Goal: Task Accomplishment & Management: Use online tool/utility

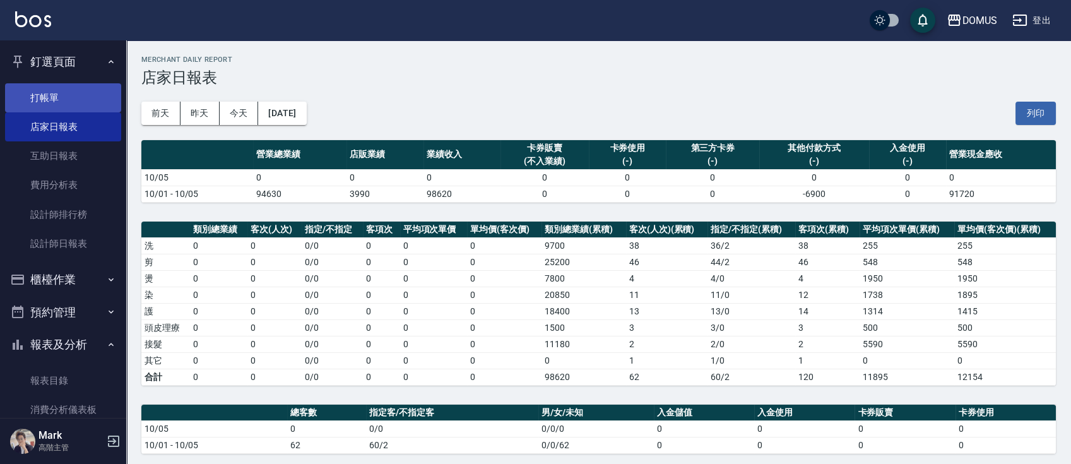
click at [61, 109] on link "打帳單" at bounding box center [63, 97] width 116 height 29
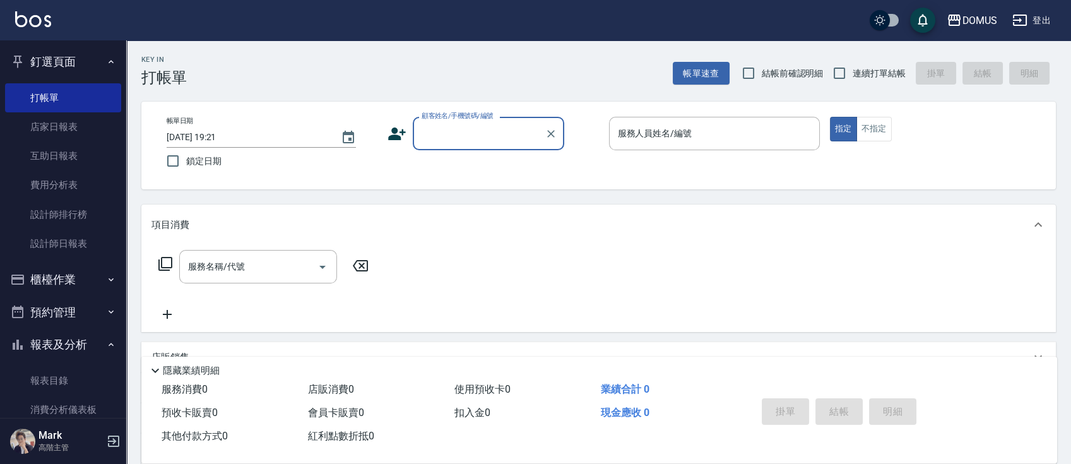
click at [862, 74] on span "連續打單結帳" at bounding box center [879, 73] width 53 height 13
click at [853, 74] on input "連續打單結帳" at bounding box center [839, 73] width 27 height 27
checkbox input "true"
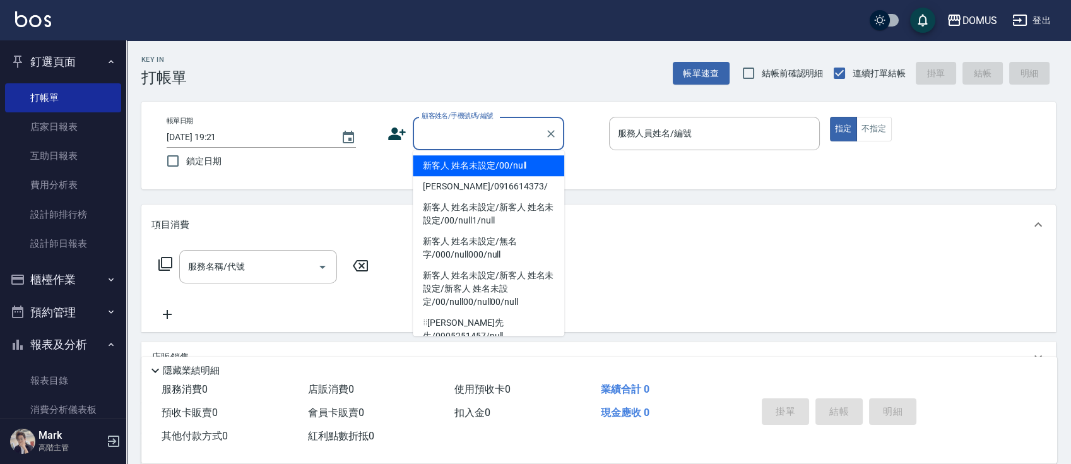
click at [490, 134] on input "顧客姓名/手機號碼/編號" at bounding box center [478, 133] width 121 height 22
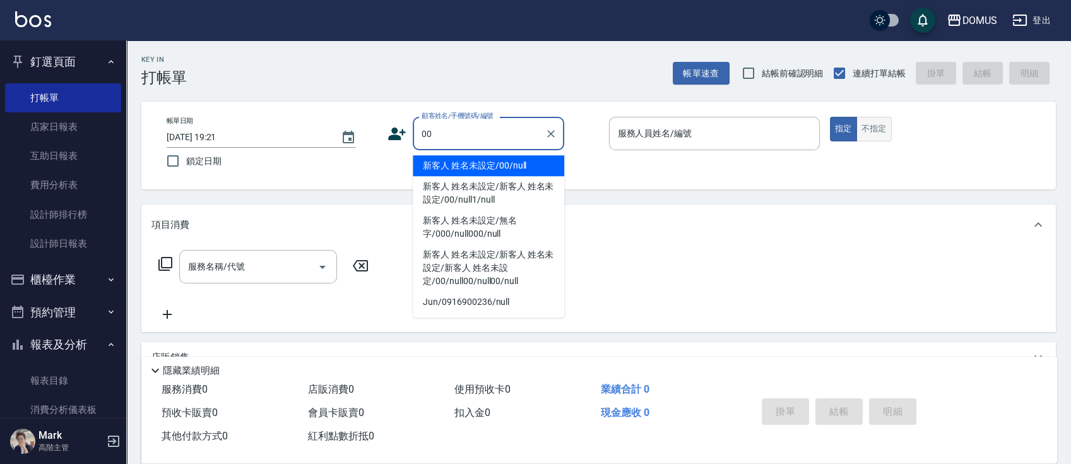
type input "新客人 姓名未設定/00/null"
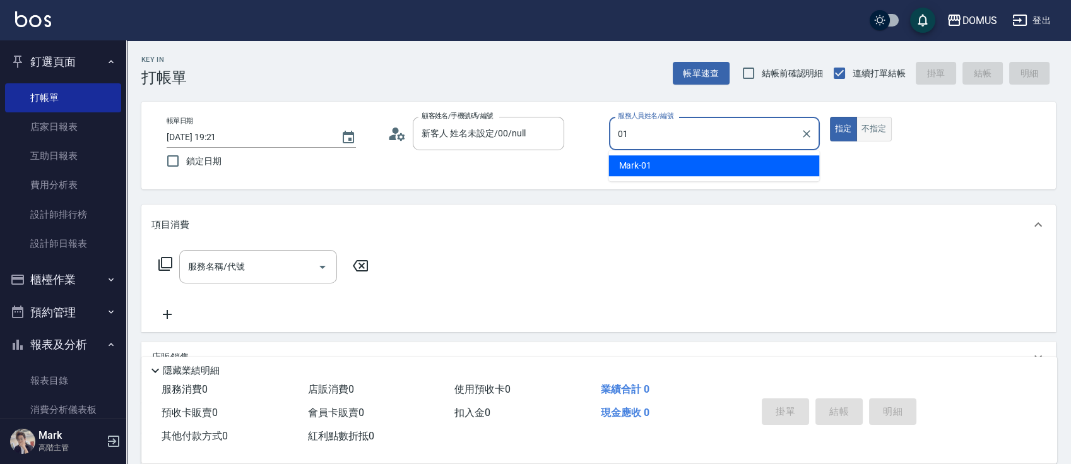
type input "Mark-01"
type button "true"
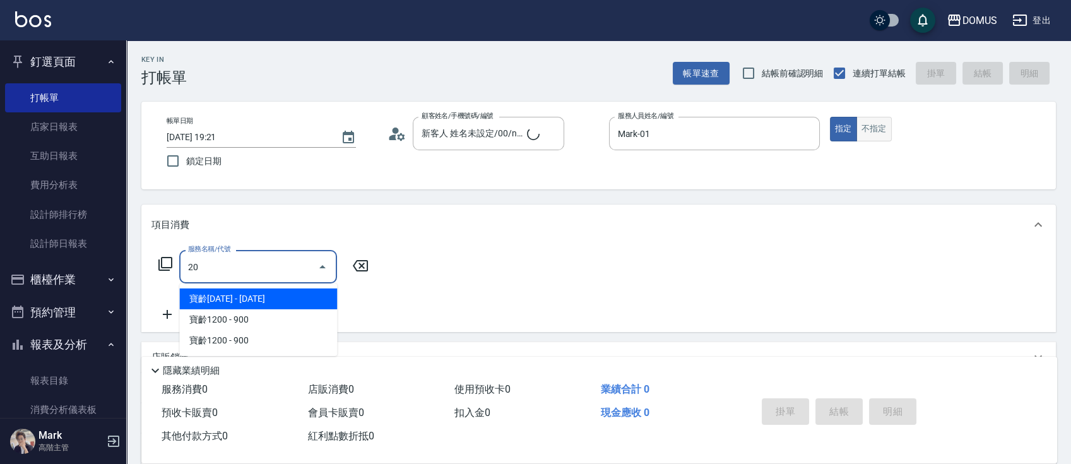
type input "206"
type input "20"
type input "健康洗髮(206)"
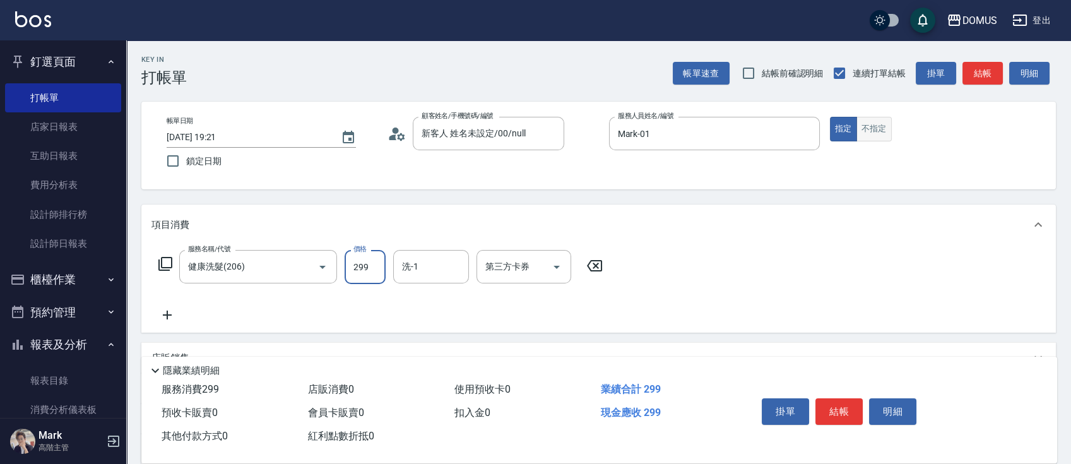
type input "3"
type input "0"
type input "30"
type input "300"
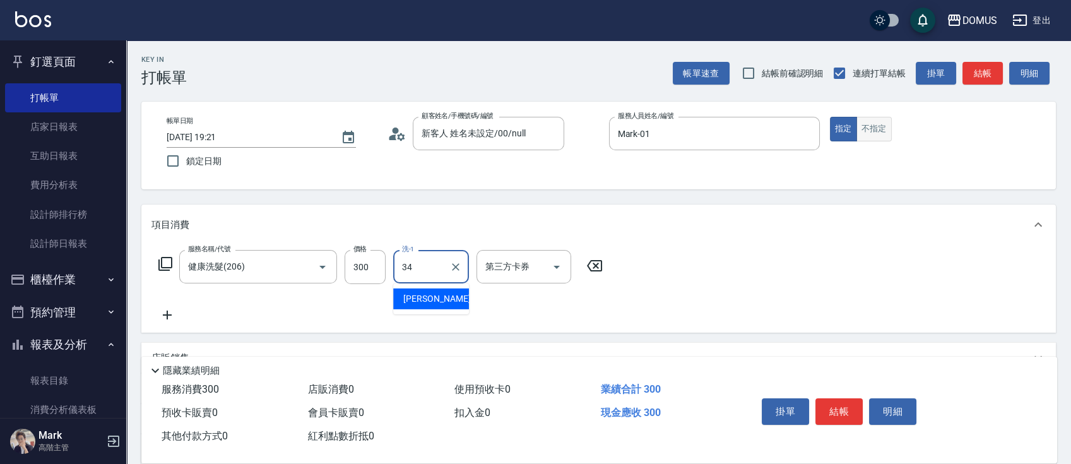
type input "Heidi-34"
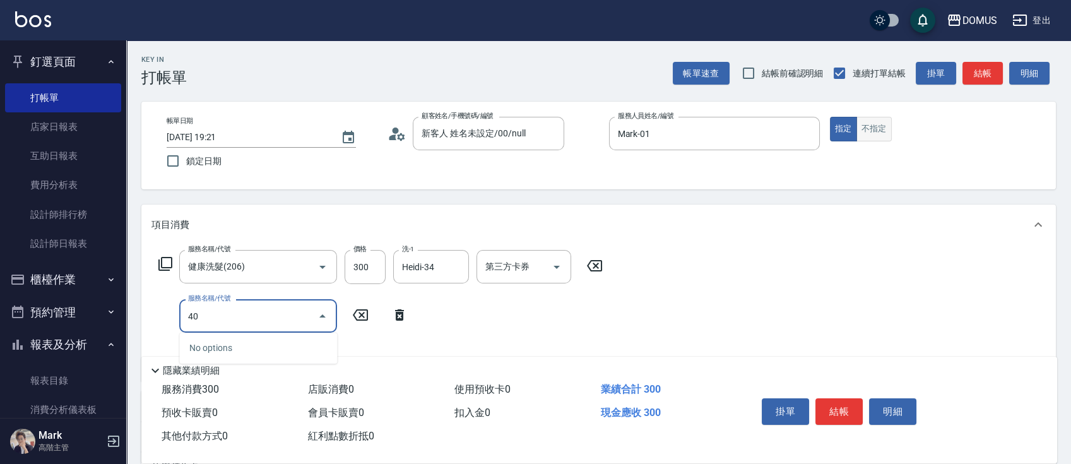
type input "401"
type input "50"
type input "剪髮(401)"
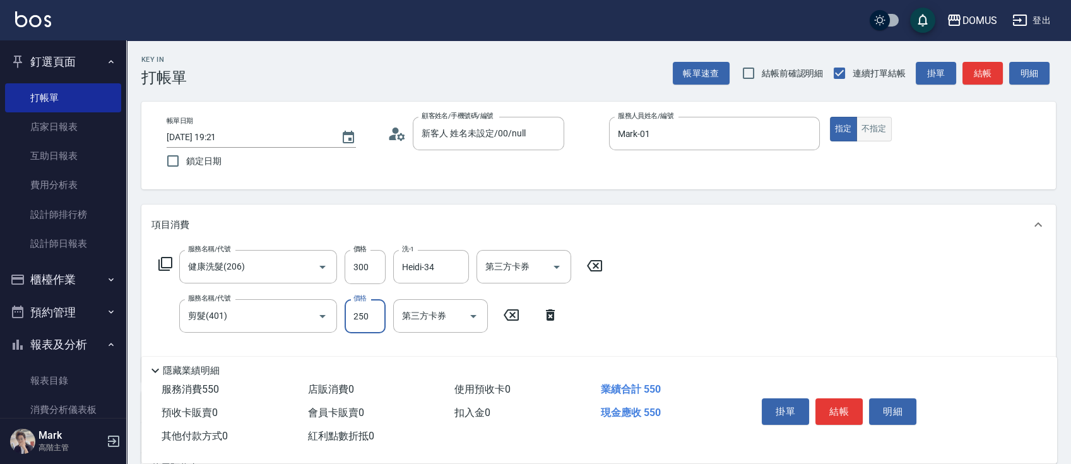
type input "30"
type input "80"
type input "110"
type input "800"
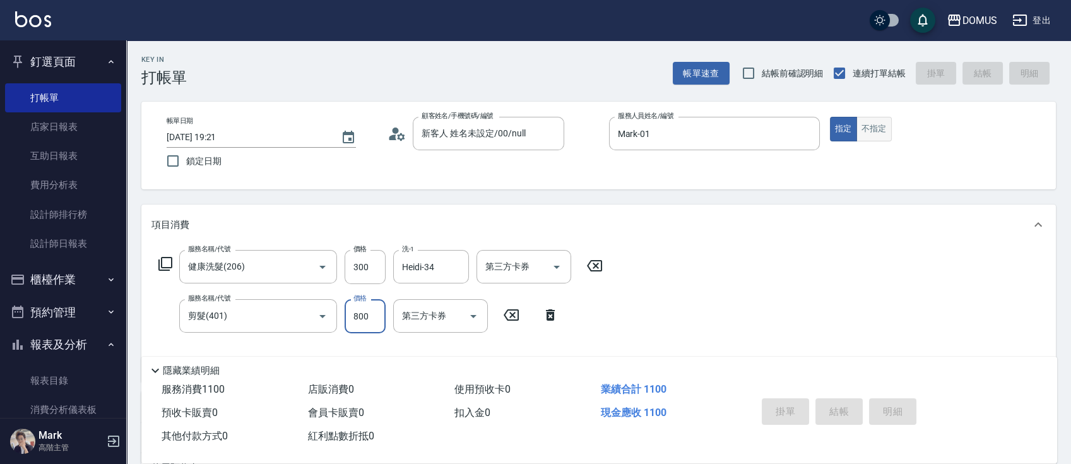
type input "0"
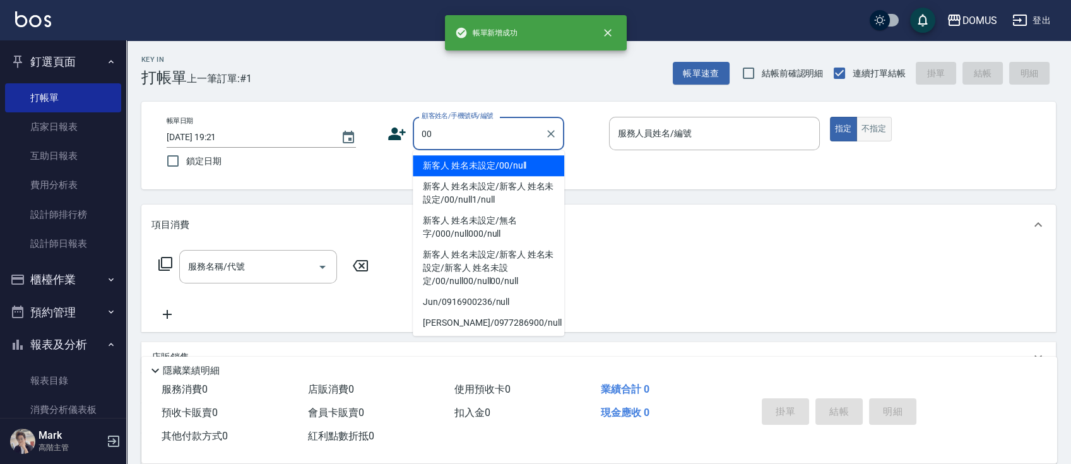
type input "新客人 姓名未設定/00/null"
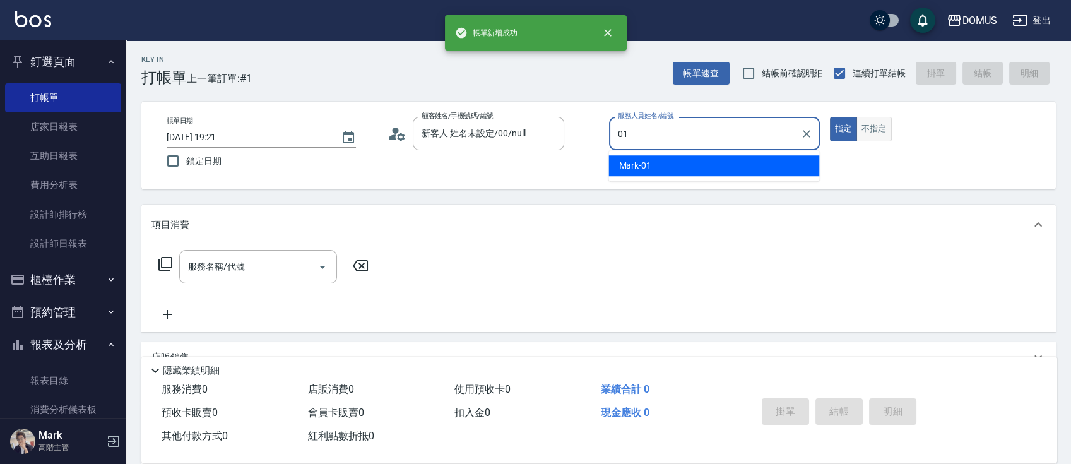
type input "Mark-01"
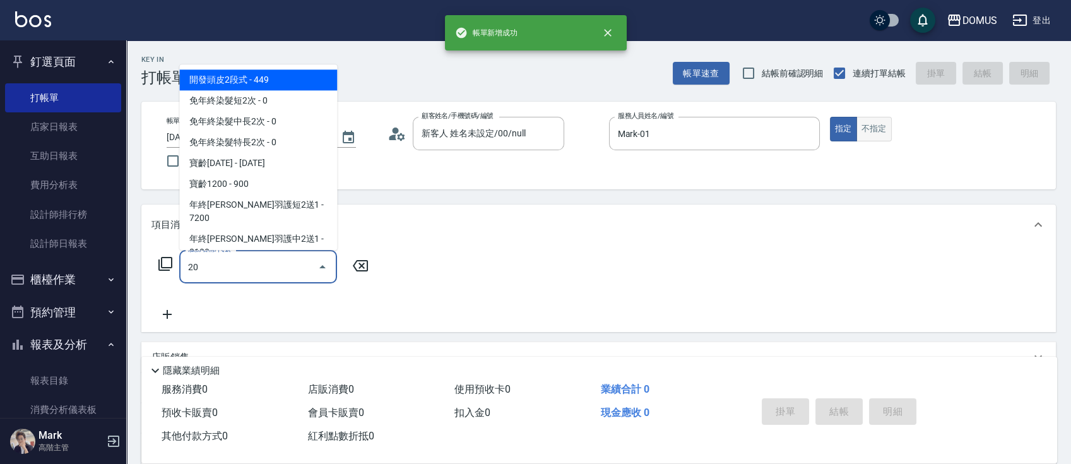
type input "206"
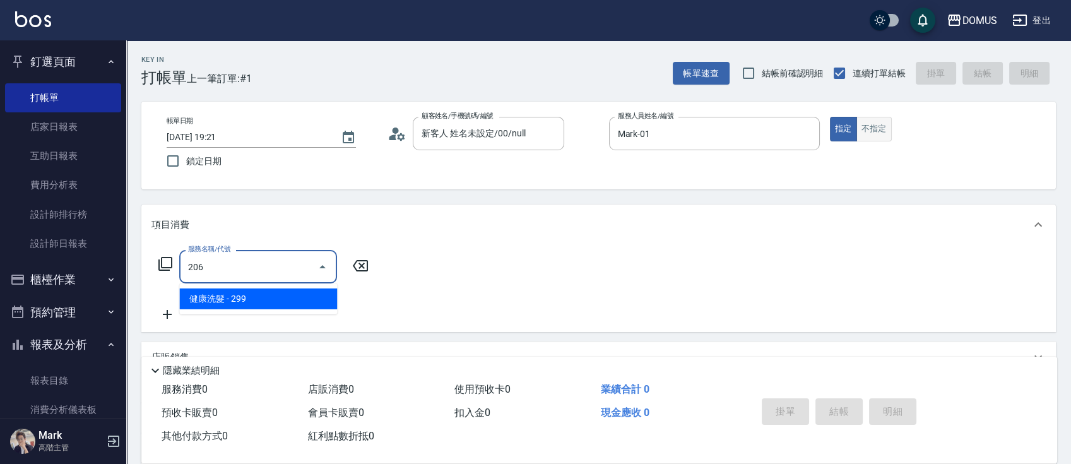
type input "20"
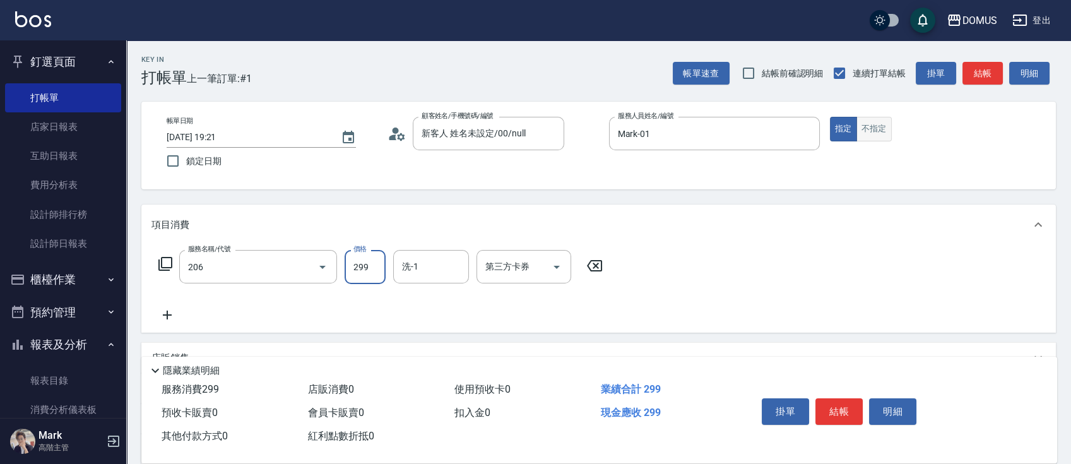
type input "健康洗髮(206)"
type input "3"
type input "0"
type input "30"
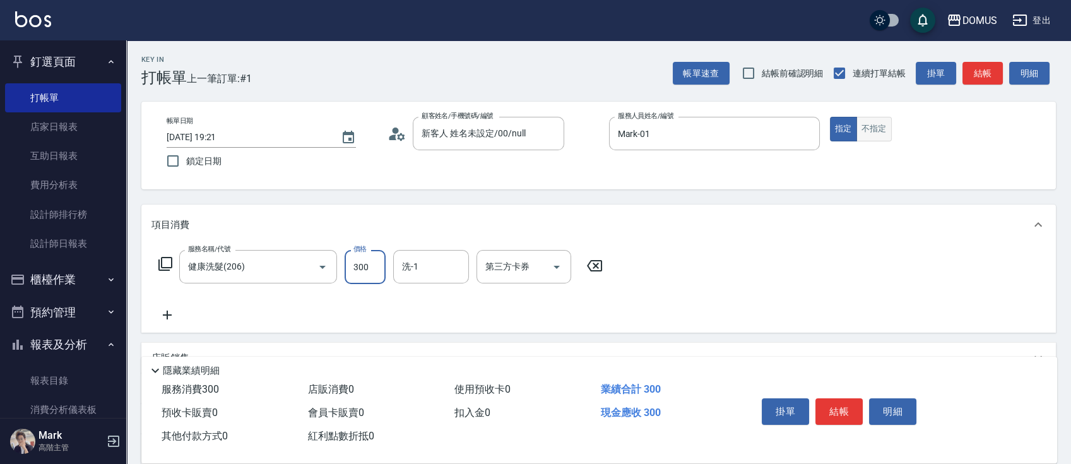
type input "300"
type input "Heidi-34"
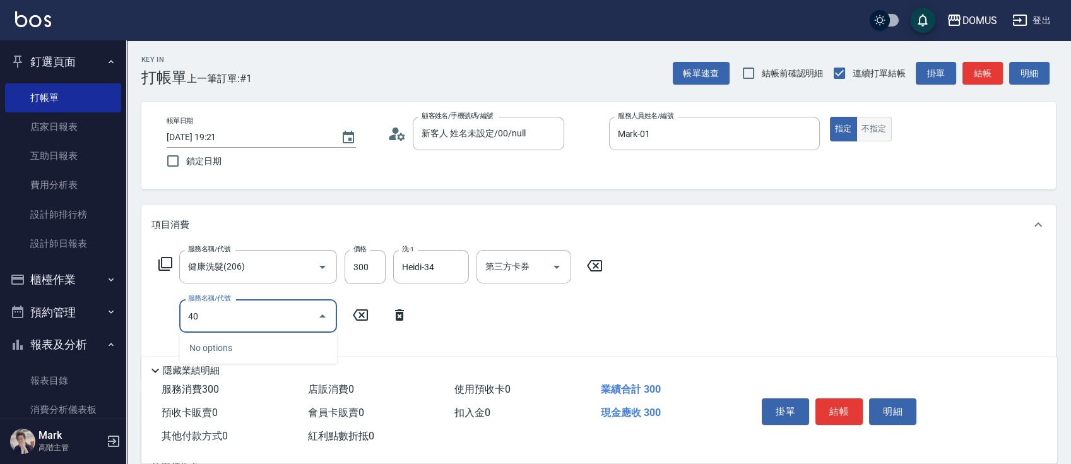
type input "401"
type input "50"
type input "剪髮(401)"
type input "8"
type input "30"
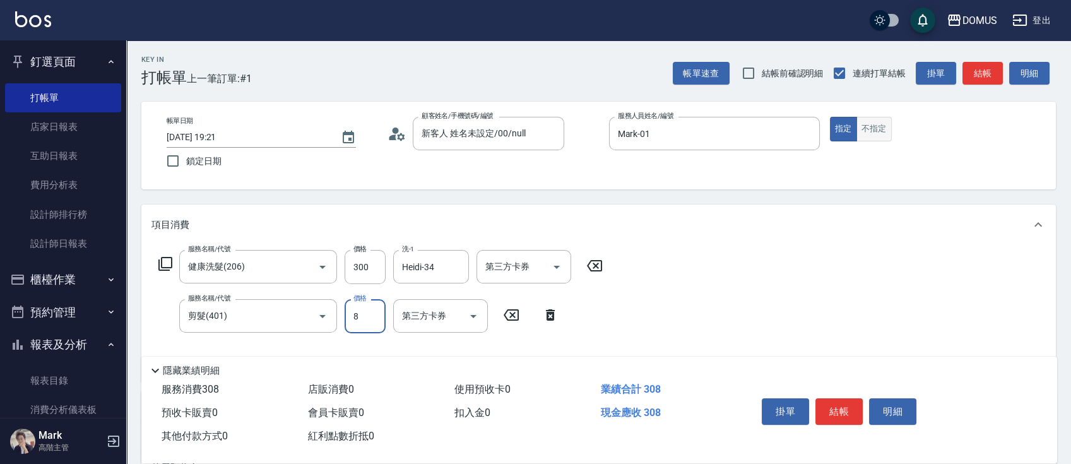
type input "80"
type input "110"
type input "800"
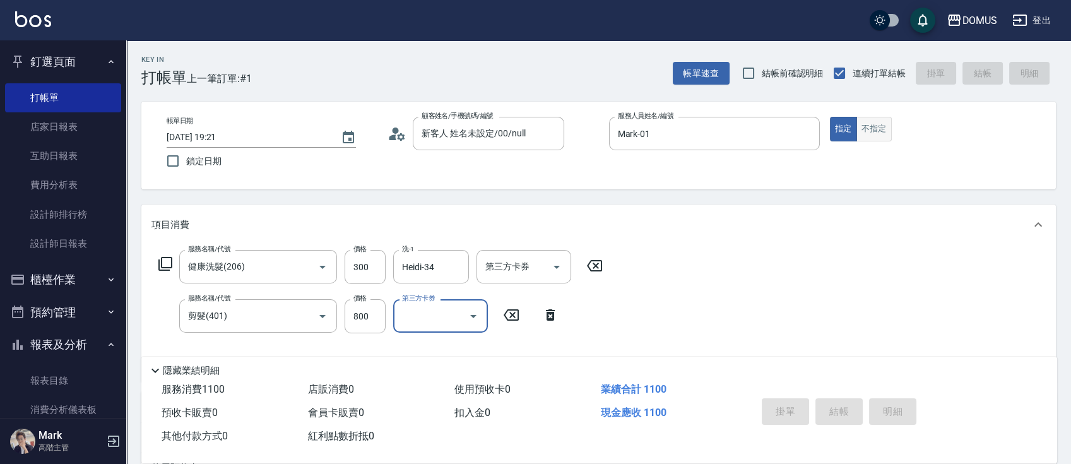
type input "0"
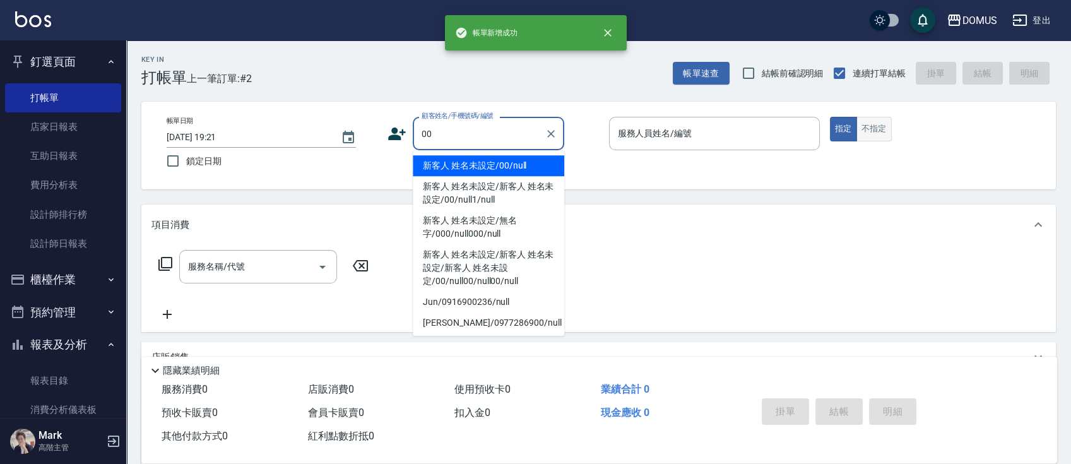
type input "新客人 姓名未設定/00/null"
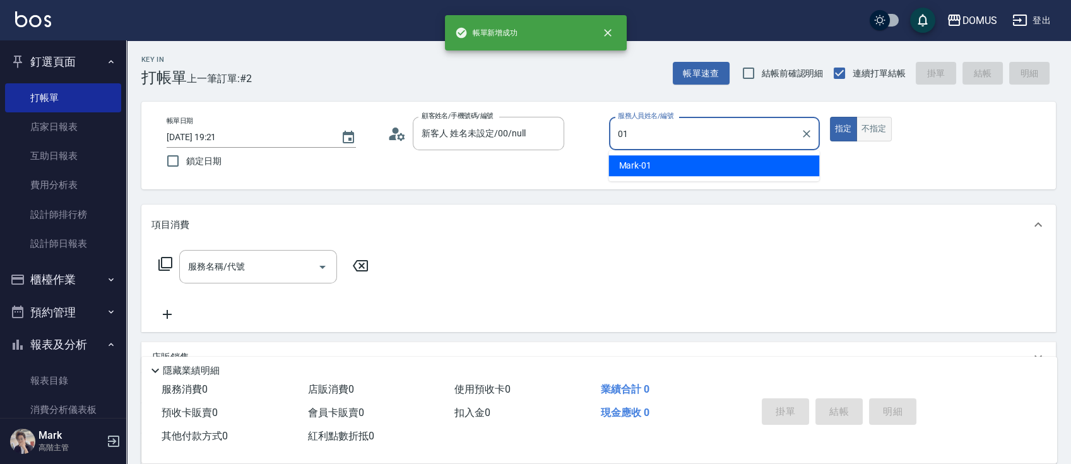
type input "Mark-01"
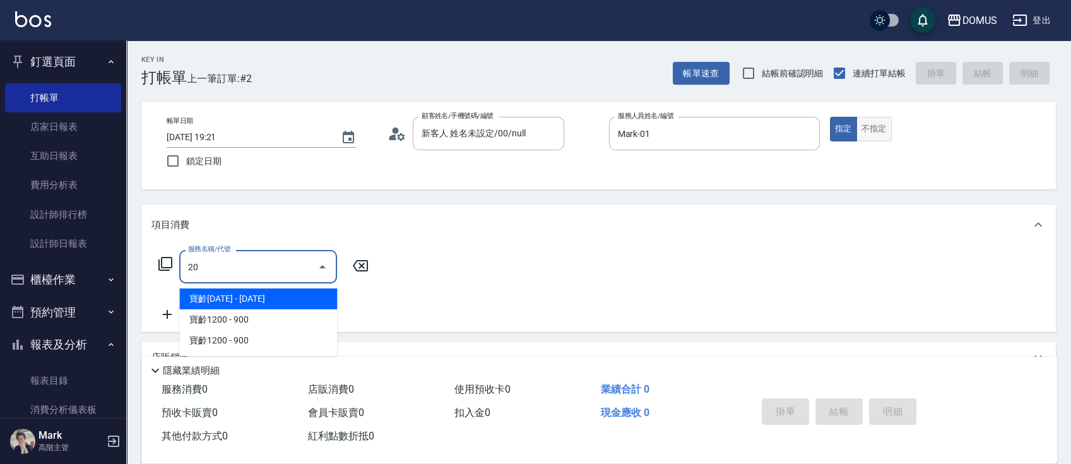
type input "206"
type input "20"
type input "健康洗髮(206)"
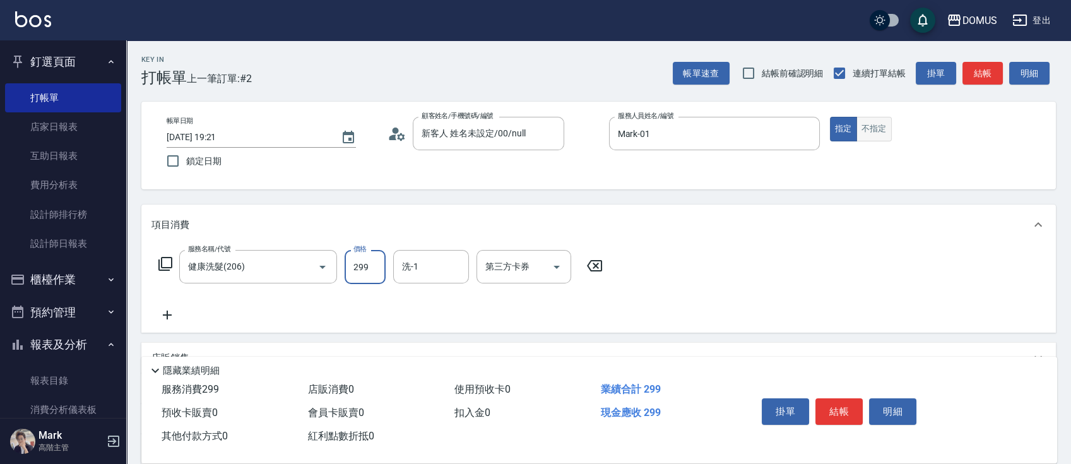
type input "3"
type input "0"
type input "30"
type input "300"
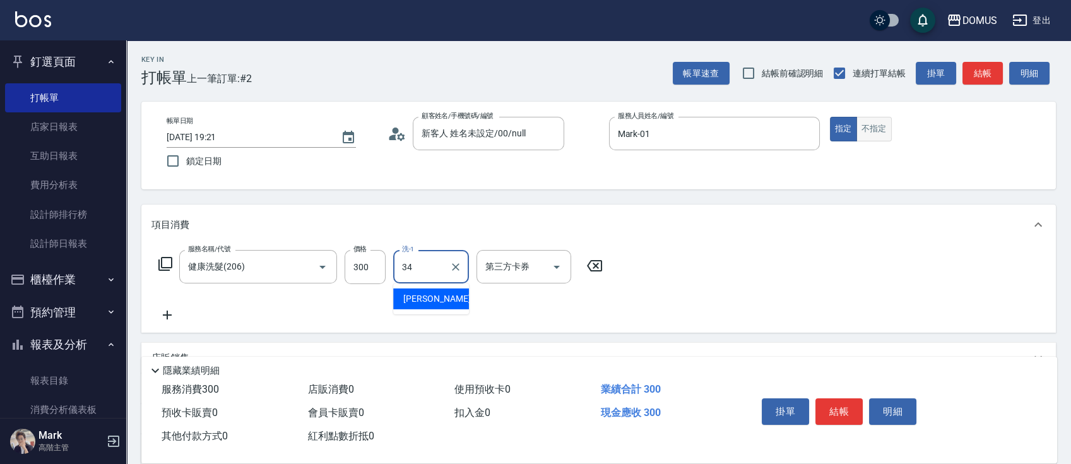
type input "Heidi-34"
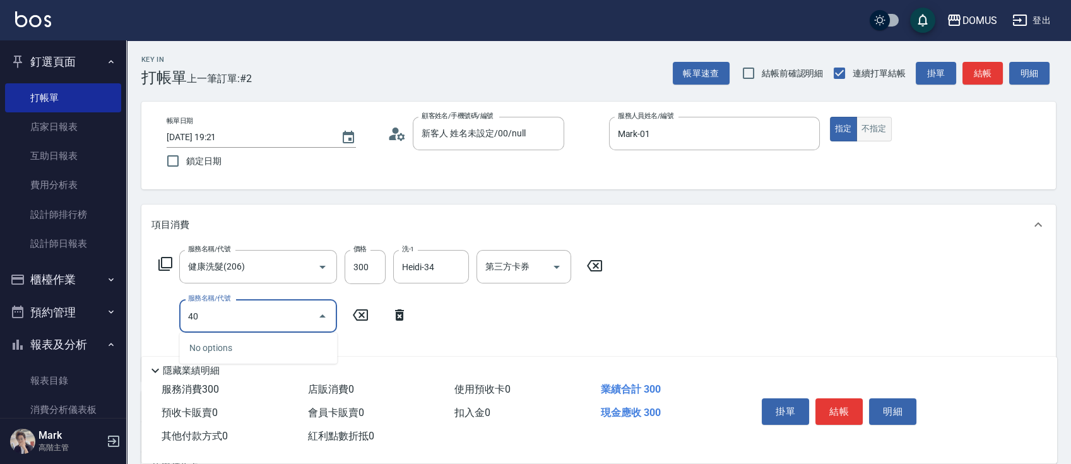
type input "401"
type input "50"
type input "剪髮(401)"
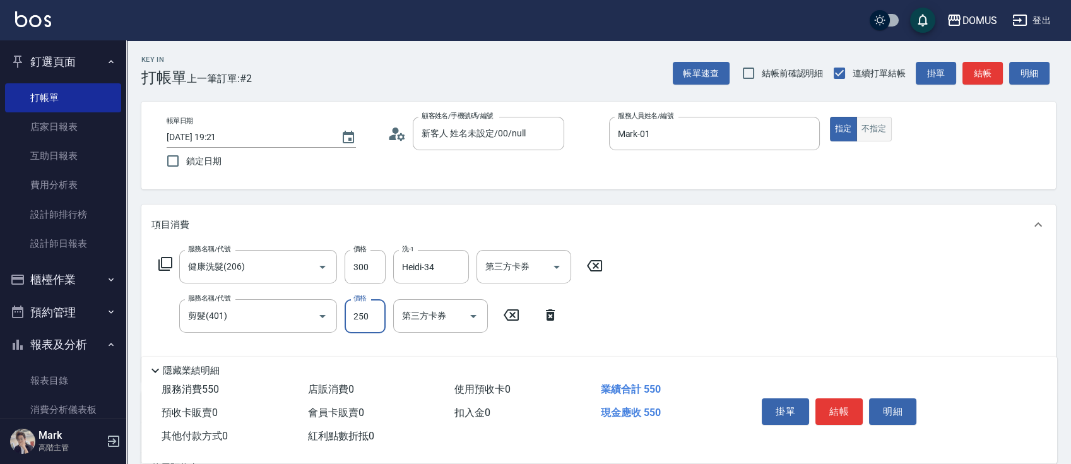
type input "5"
type input "30"
type input "50"
type input "80"
type input "500"
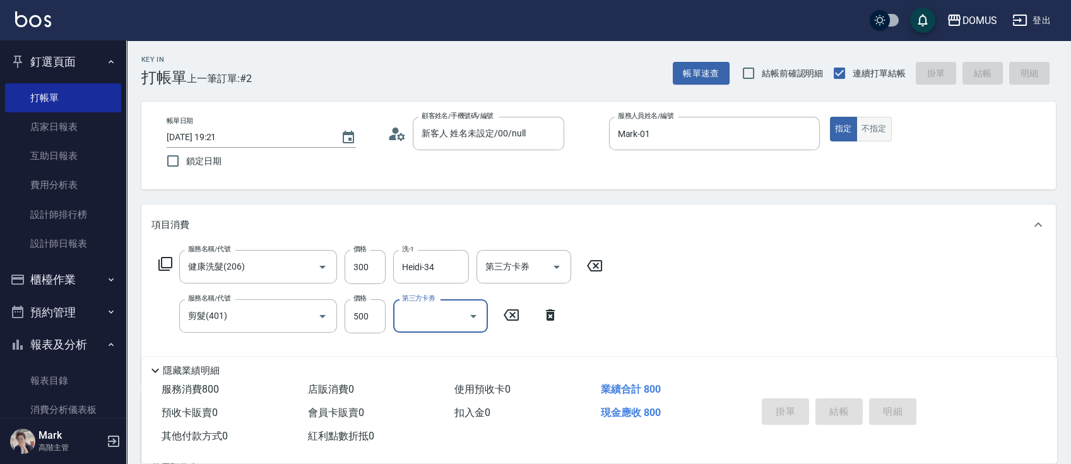
type input "[DATE] 19:22"
type input "0"
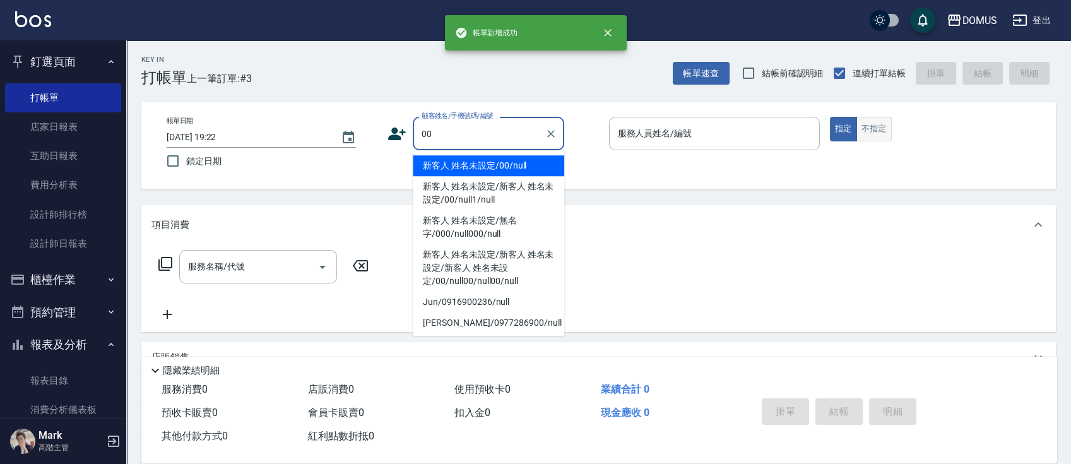
type input "新客人 姓名未設定/00/null"
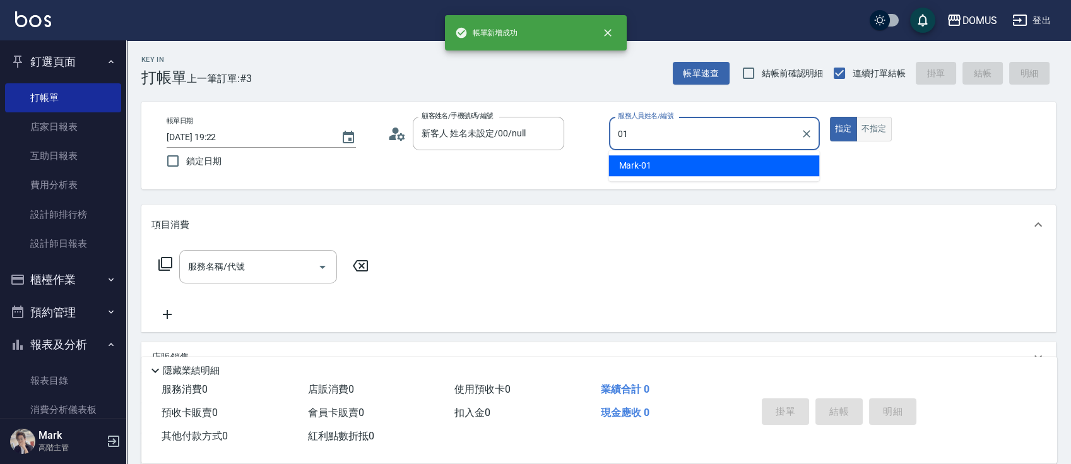
type input "Mark-01"
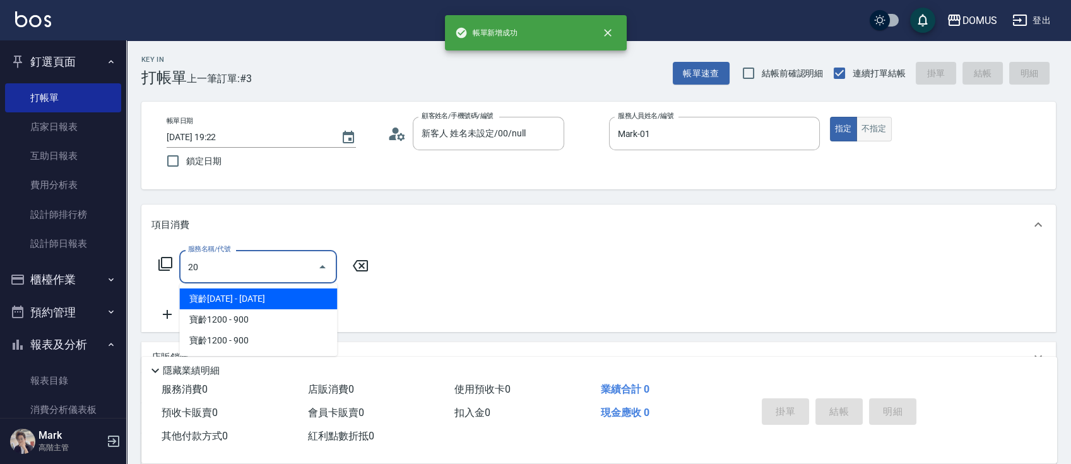
type input "206"
type input "20"
type input "健康洗髮(206)"
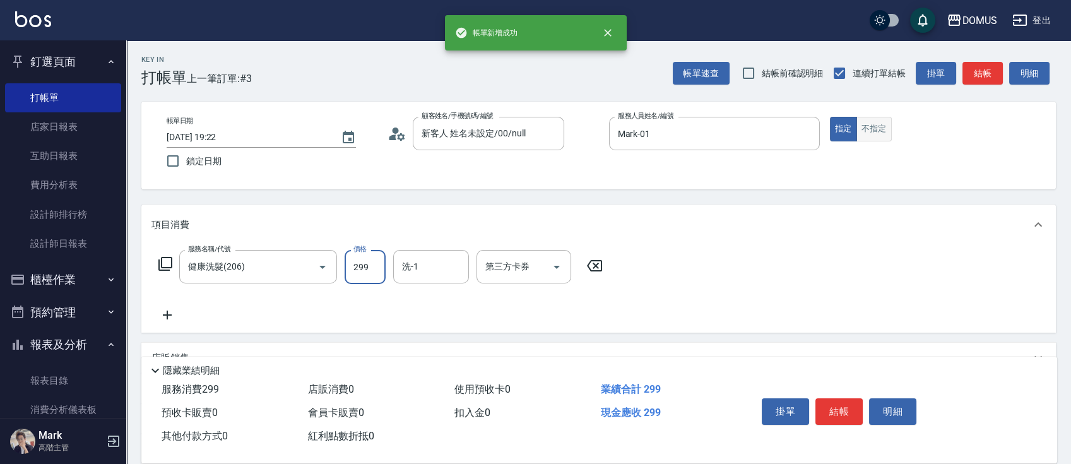
type input "3"
type input "0"
type input "30"
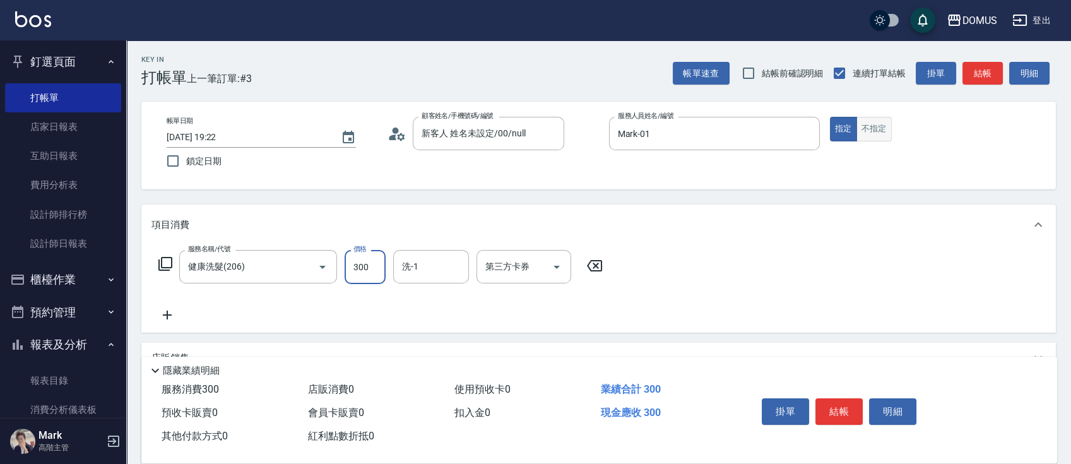
type input "300"
type input "Heidi-34"
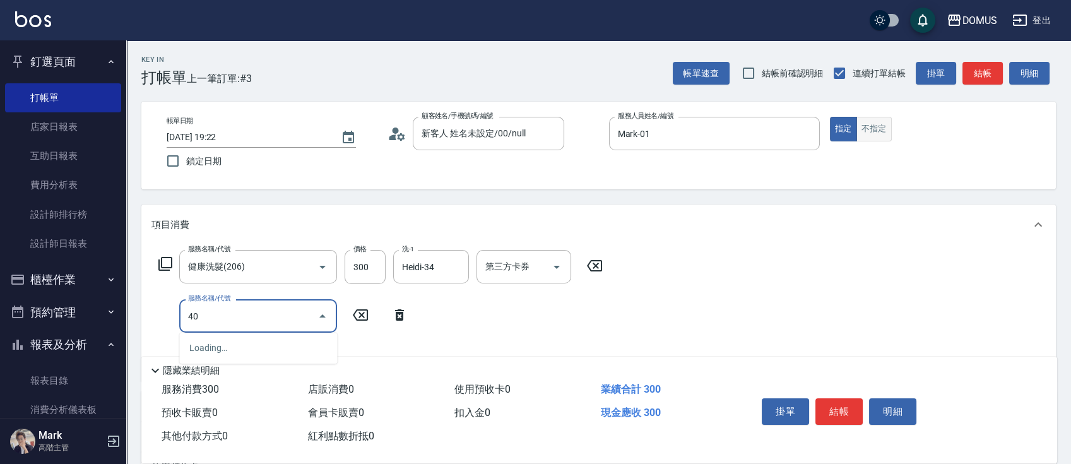
type input "401"
type input "50"
type input "剪髮(401)"
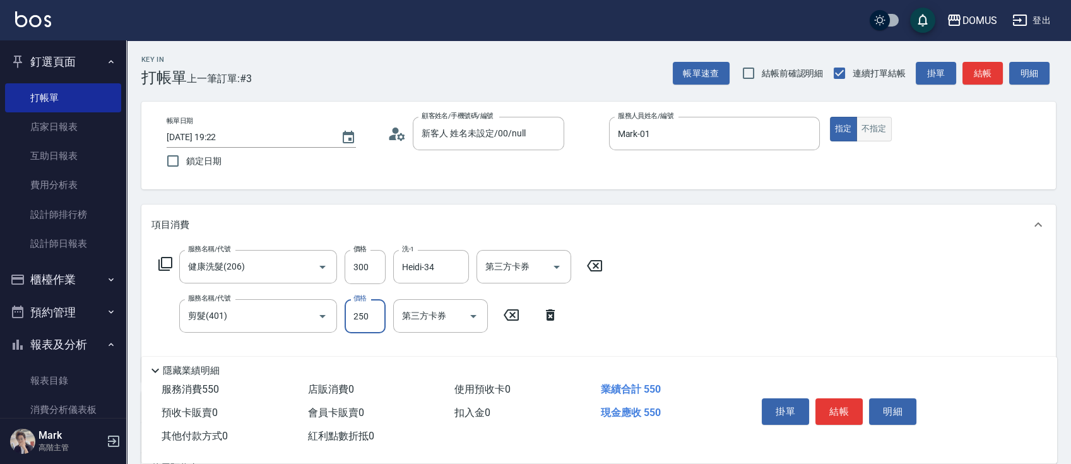
type input "4"
type input "30"
type input "40"
type input "70"
type input "400"
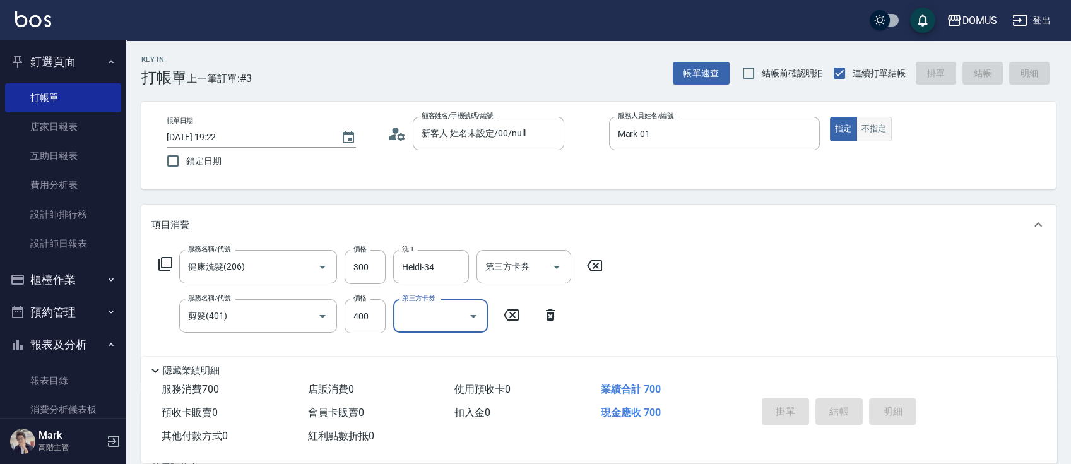
type input "0"
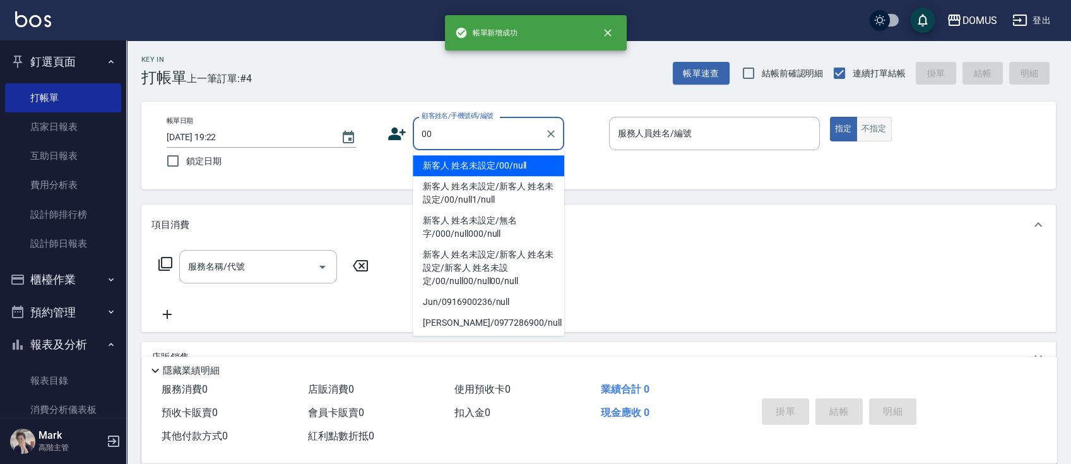
type input "新客人 姓名未設定/00/null"
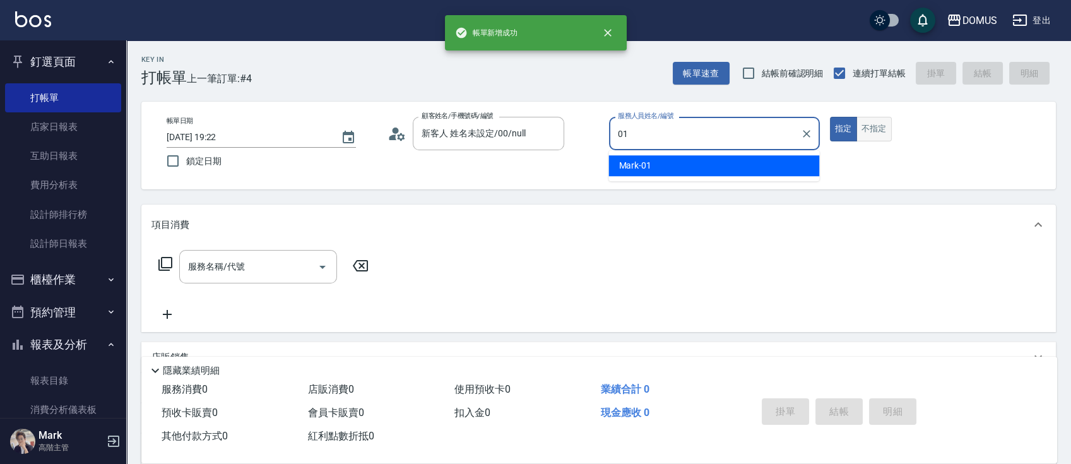
type input "Mark-01"
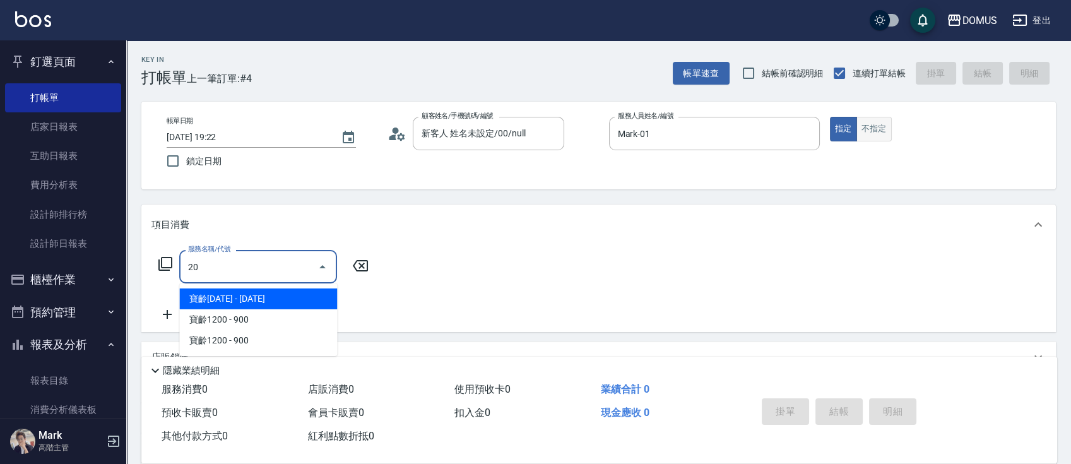
type input "201"
type input "20"
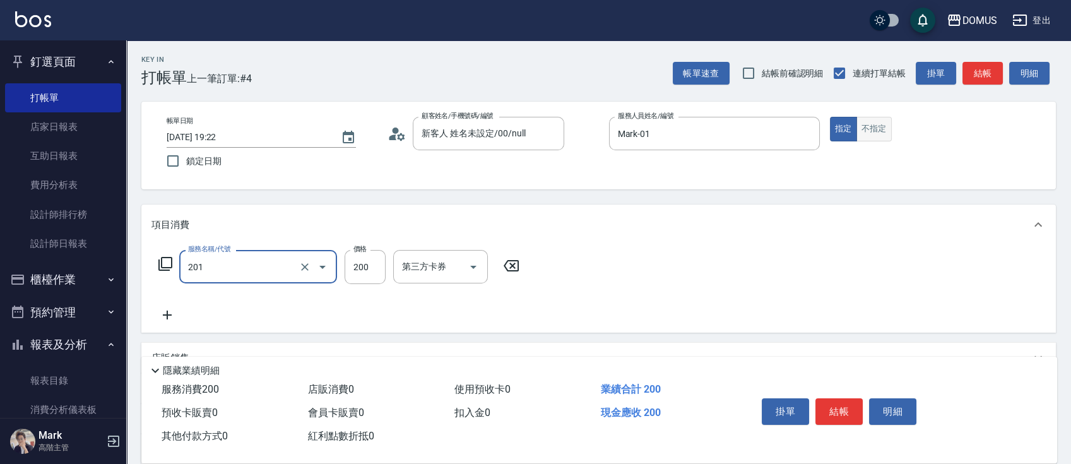
type input "洗髮(201)"
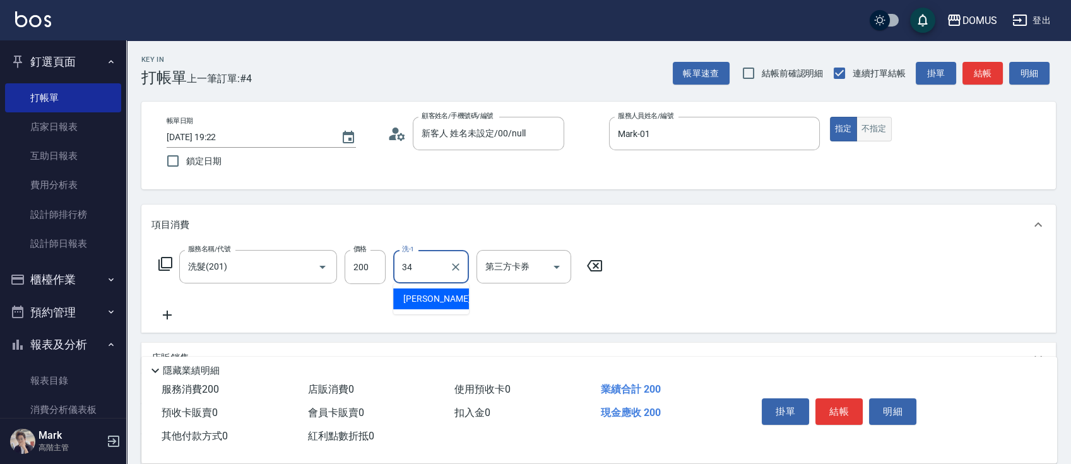
type input "Heidi-34"
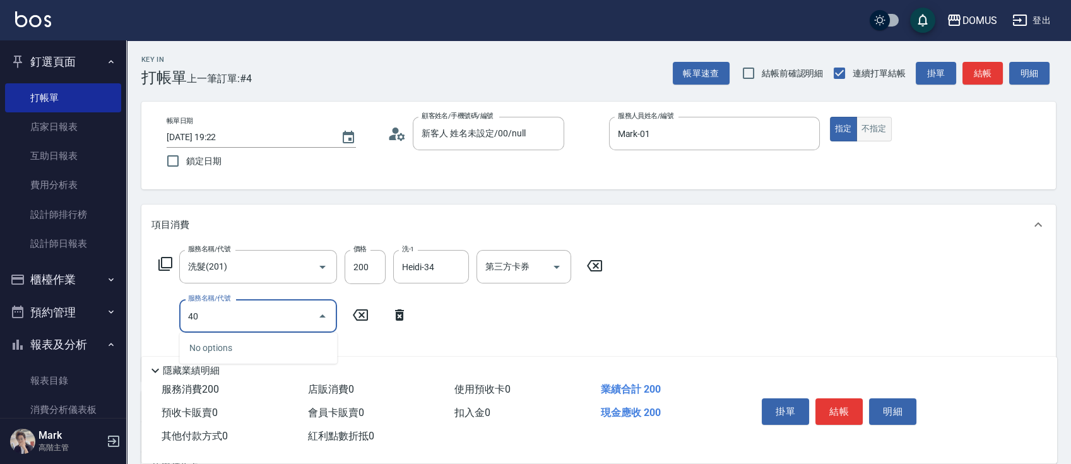
type input "401"
type input "40"
type input "剪髮(401)"
type input "4"
type input "20"
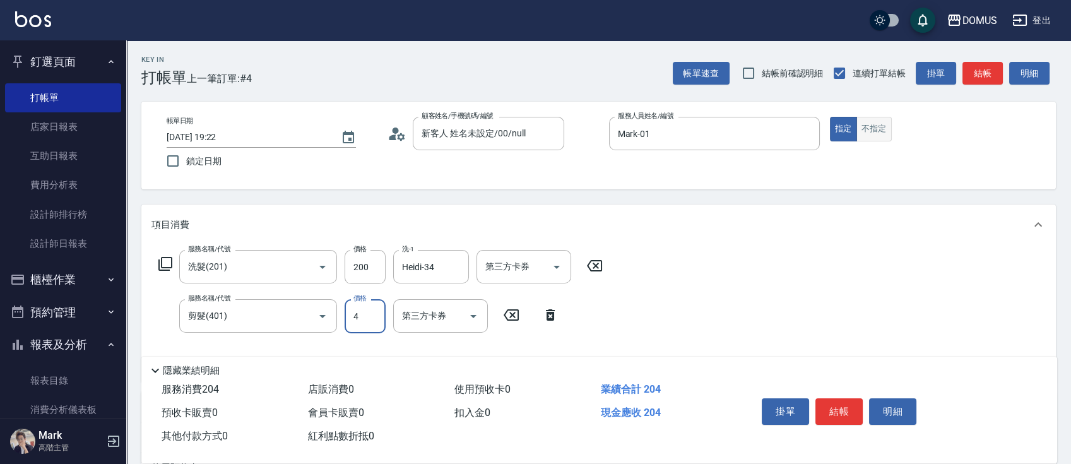
type input "40"
type input "60"
type input "400"
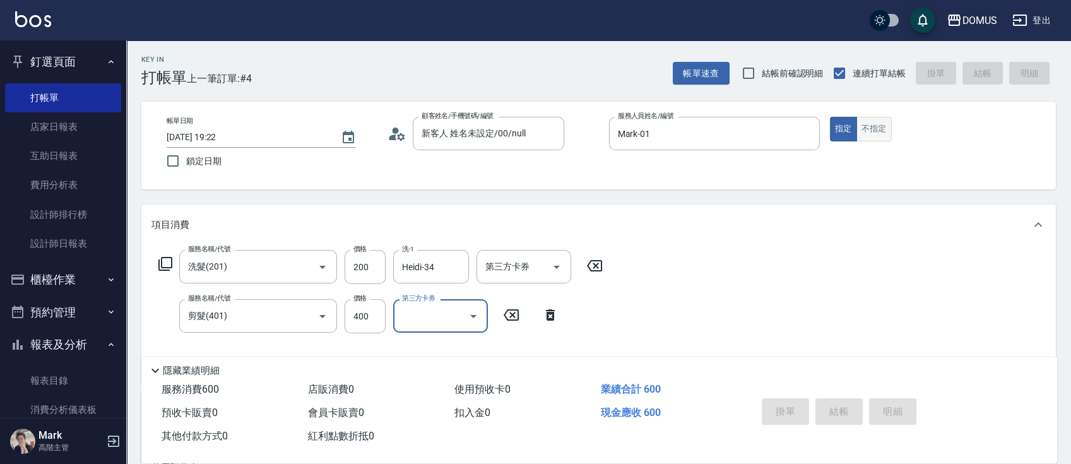
type input "0"
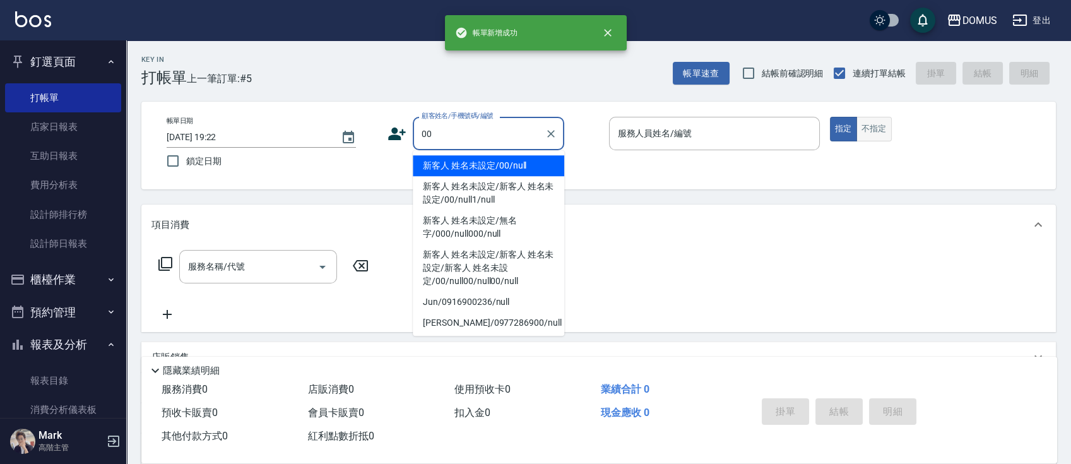
type input "新客人 姓名未設定/00/null"
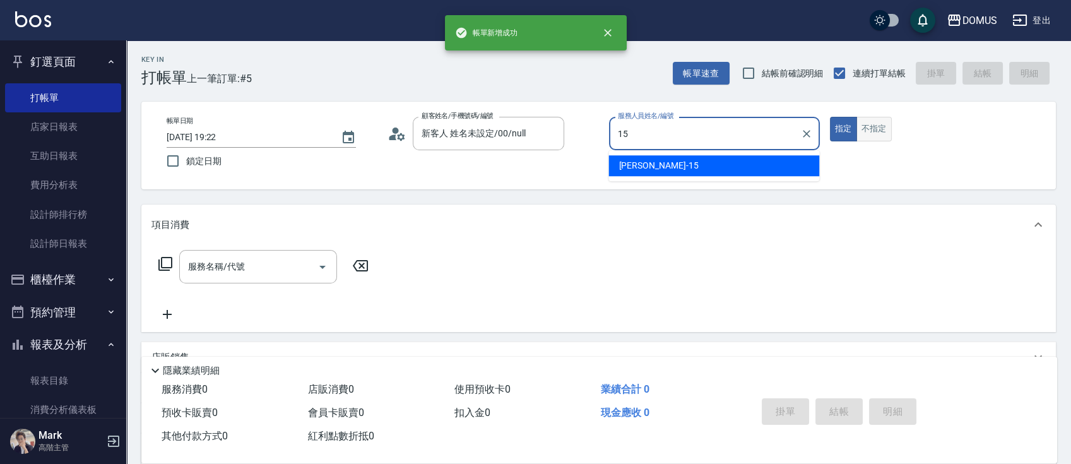
type input "[PERSON_NAME]-15"
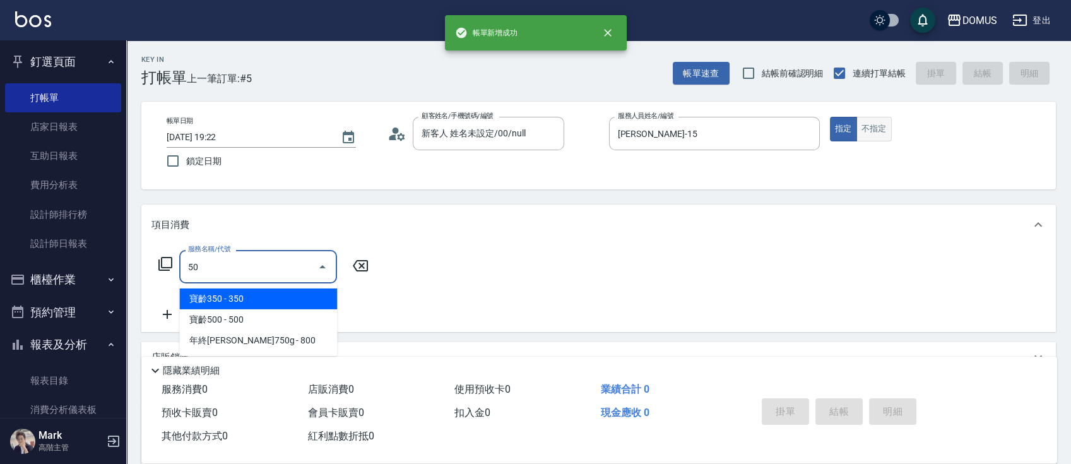
type input "501"
type input "100"
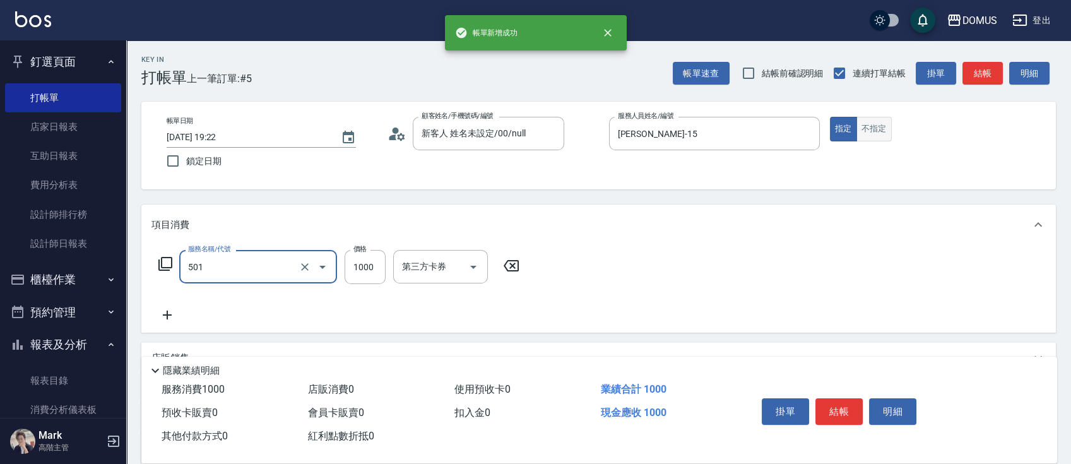
type input "染髮(501)"
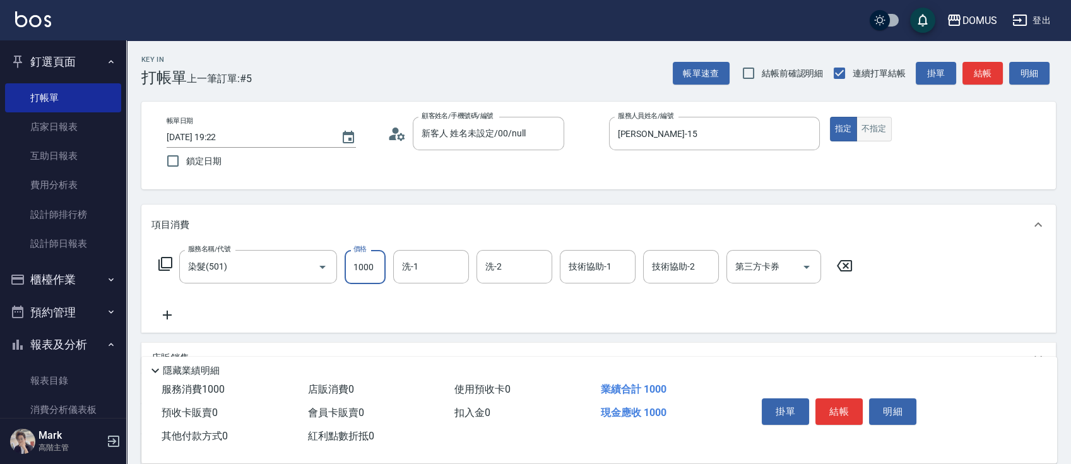
type input "3"
type input "0"
type input "36"
type input "30"
type input "360"
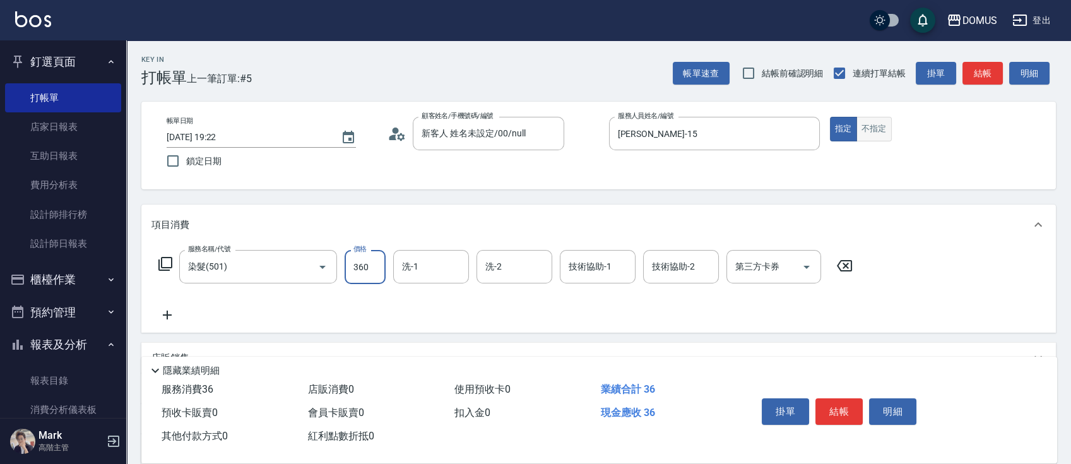
type input "360"
type input "3600"
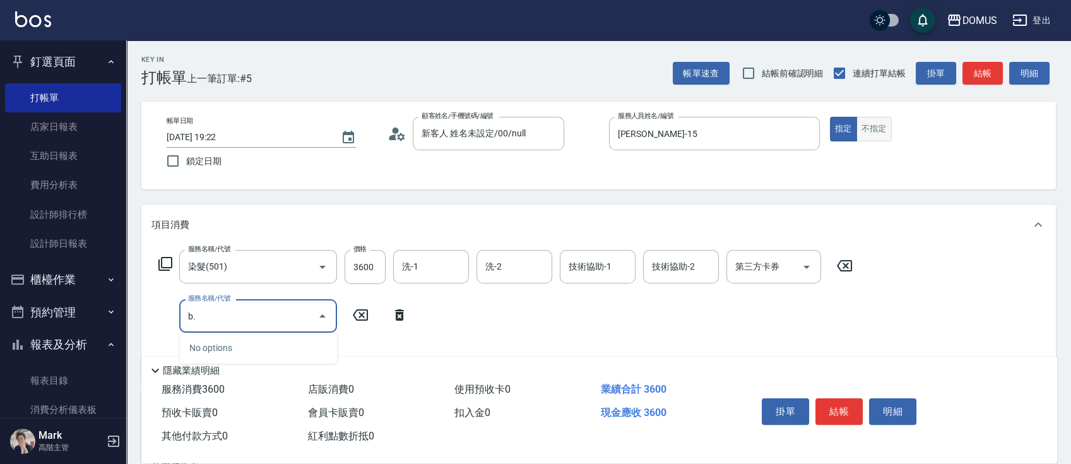
type input "b"
type input "鉑金光燦柔順油(1320)"
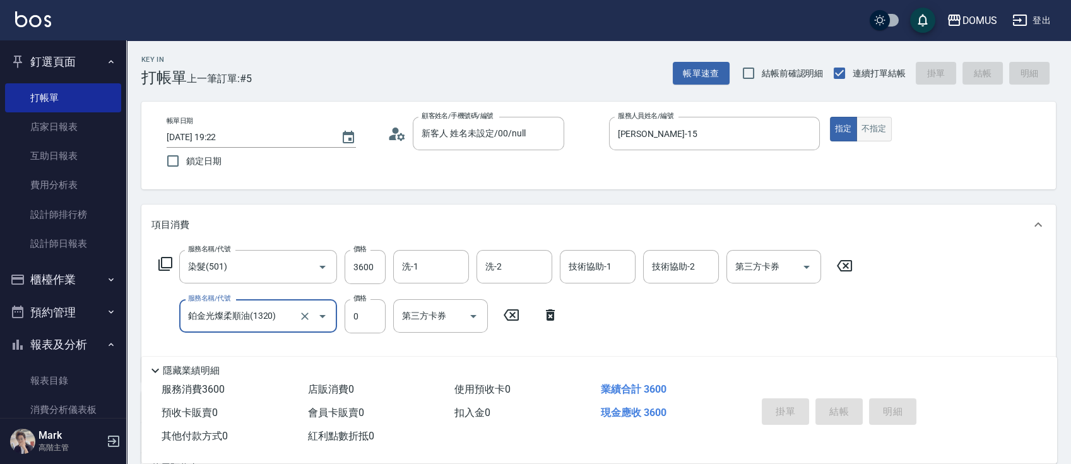
type input "0"
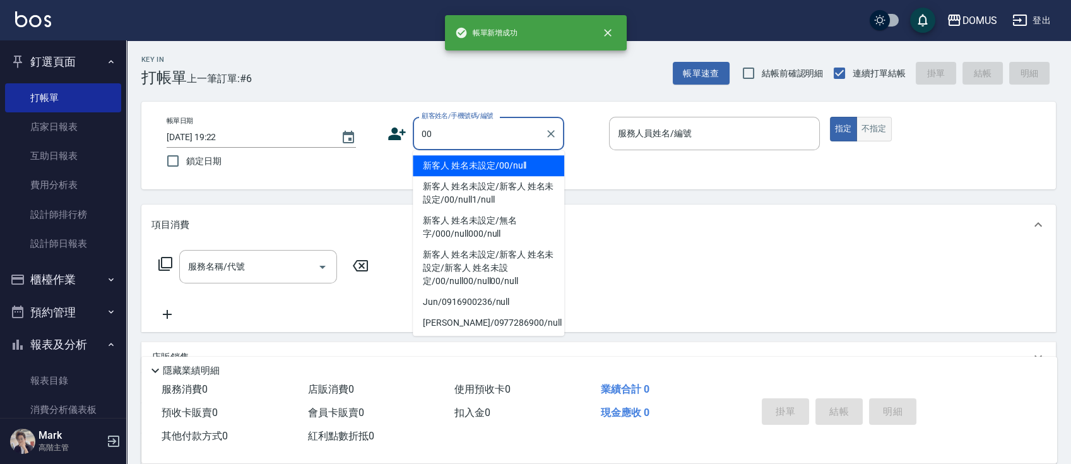
type input "新客人 姓名未設定/00/null"
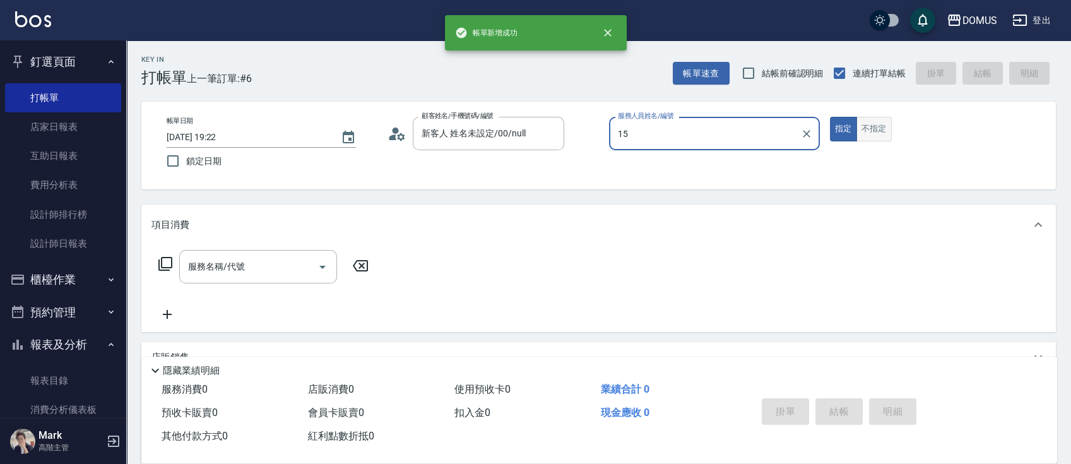
type input "[PERSON_NAME]-15"
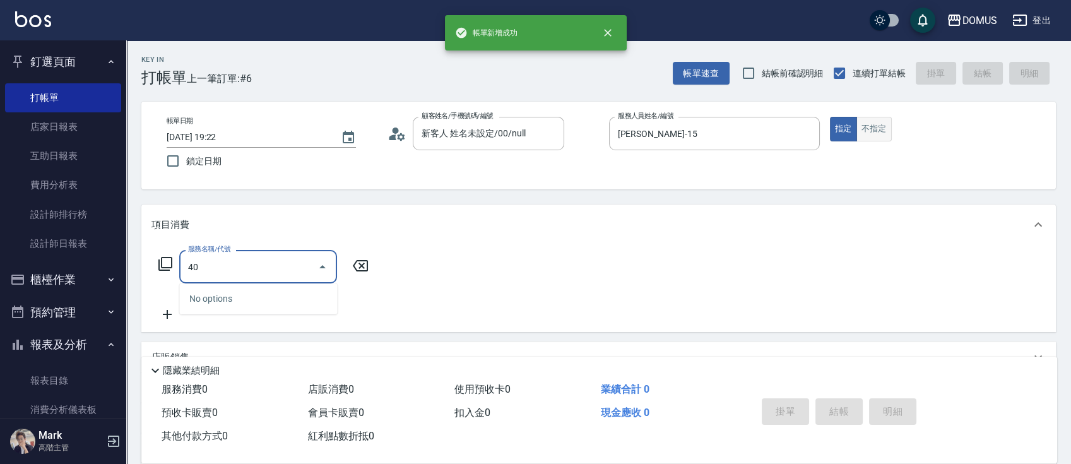
type input "401"
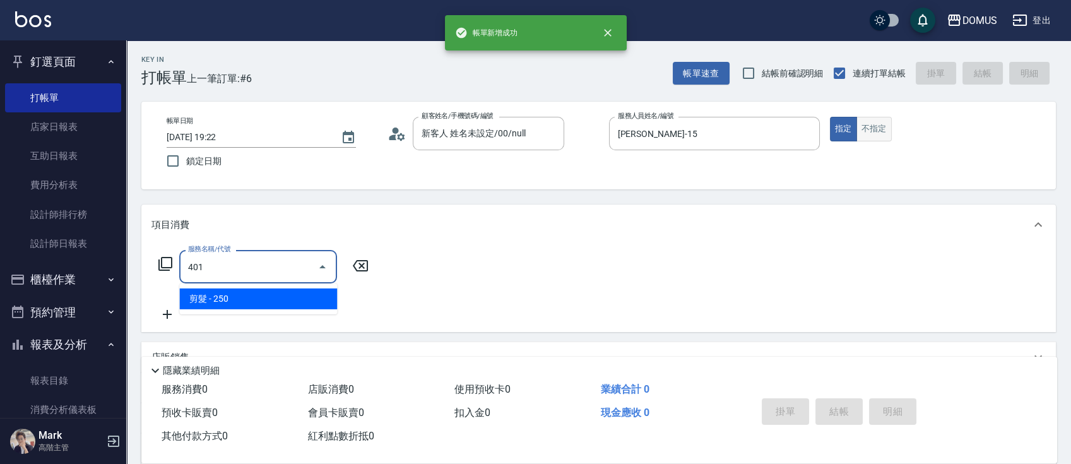
type input "20"
type input "剪髮(401)"
type input "0"
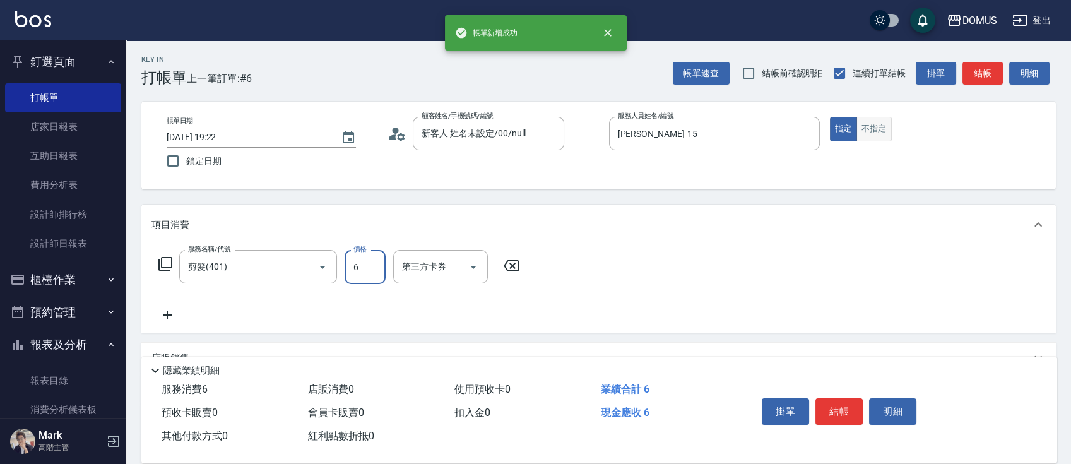
type input "60"
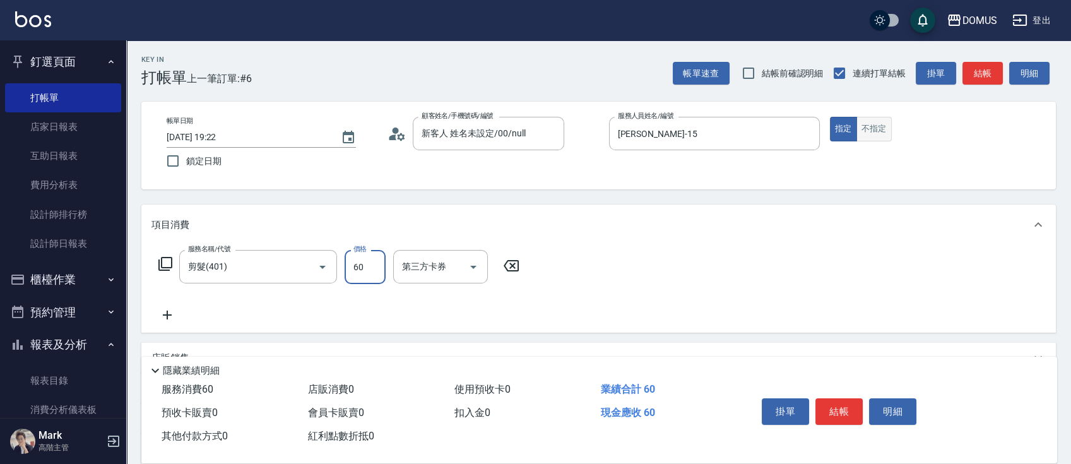
type input "60"
type input "600"
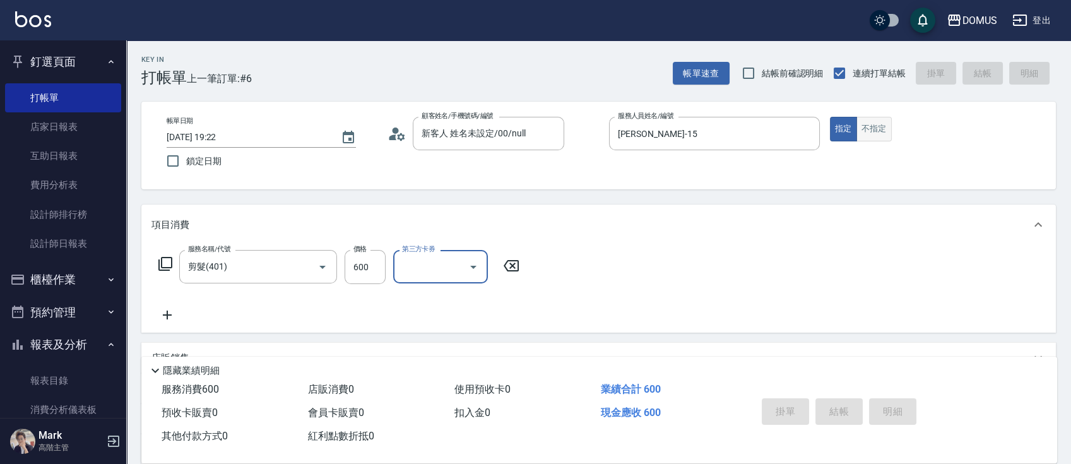
type input "0"
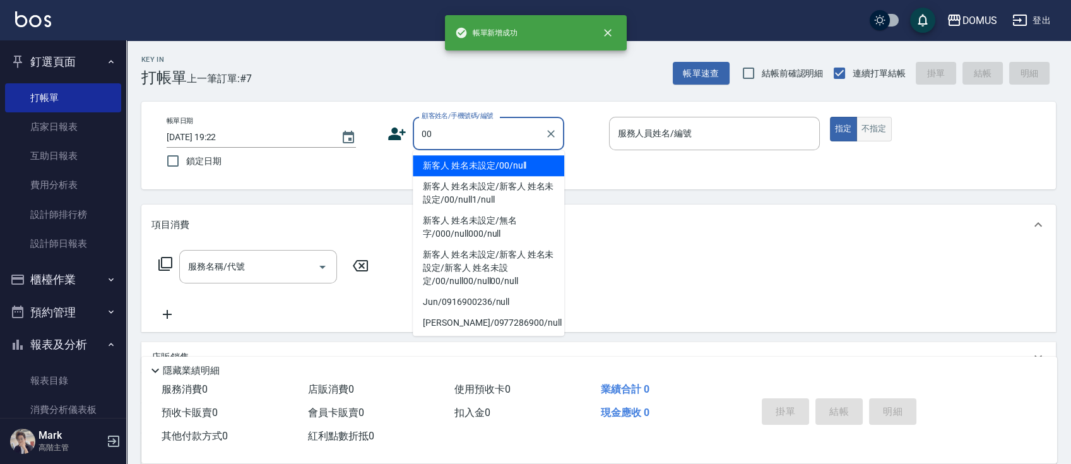
type input "新客人 姓名未設定/00/null"
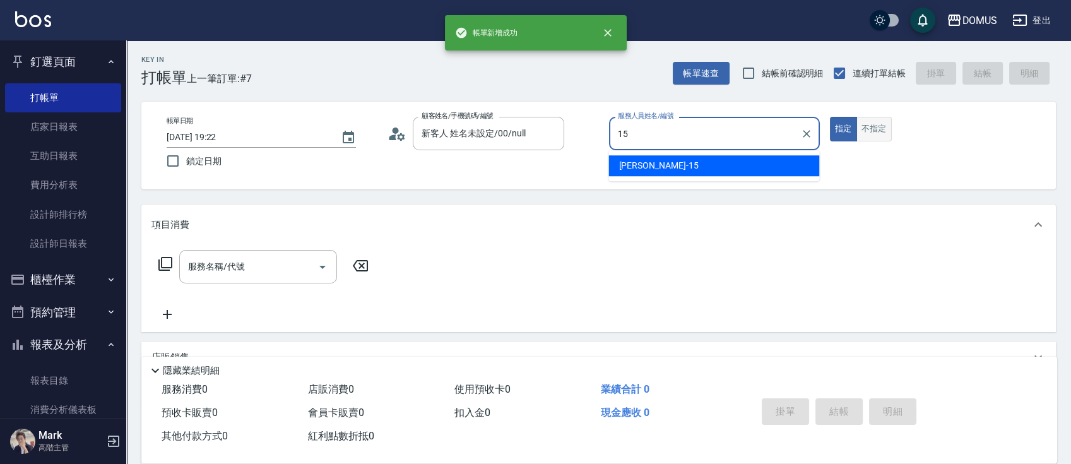
type input "[PERSON_NAME]-15"
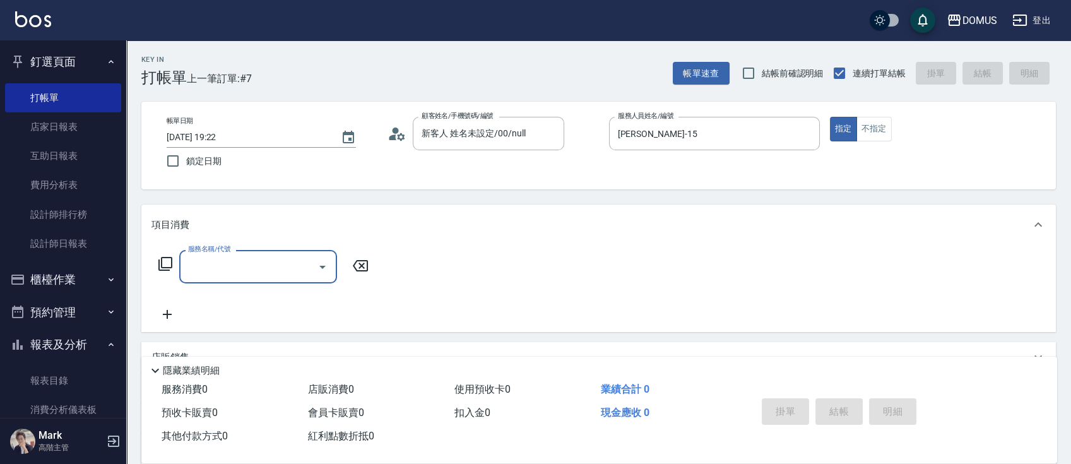
click at [42, 274] on button "櫃檯作業" at bounding box center [63, 279] width 116 height 33
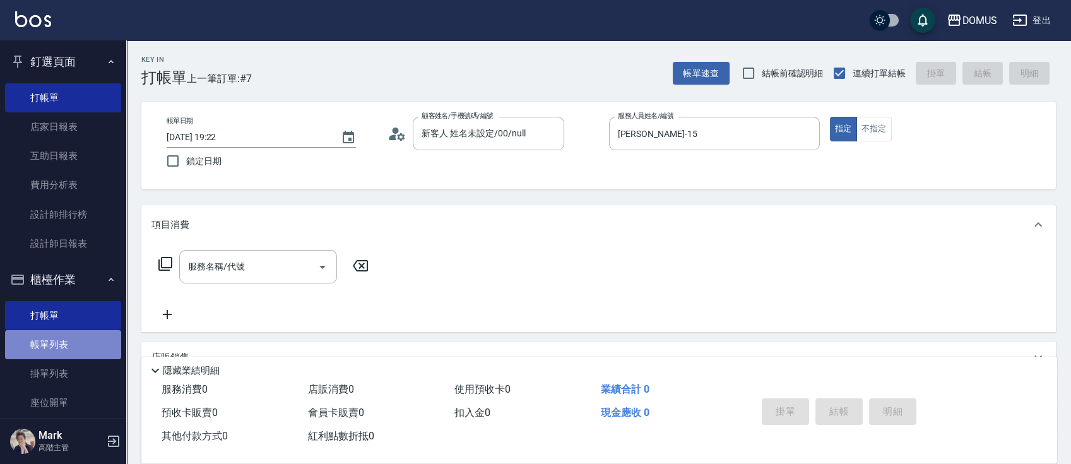
click at [79, 346] on link "帳單列表" at bounding box center [63, 344] width 116 height 29
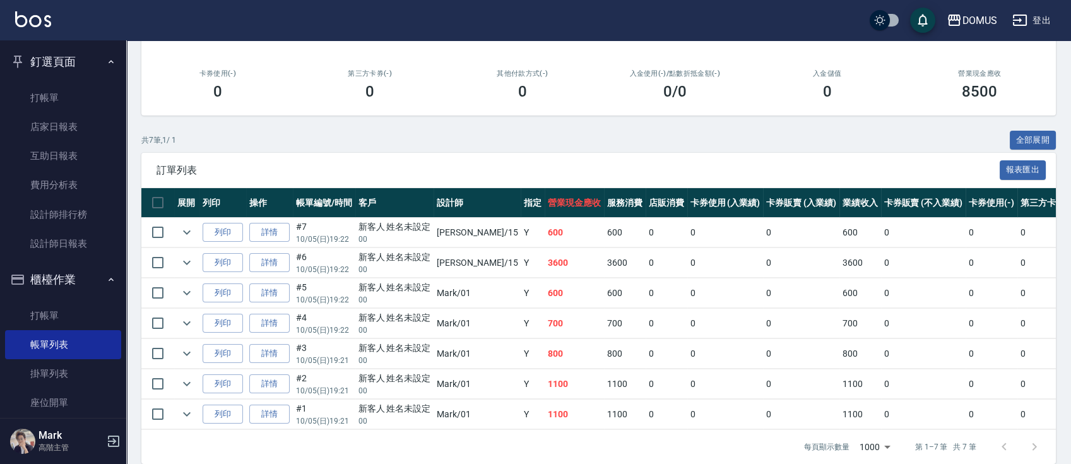
scroll to position [189, 0]
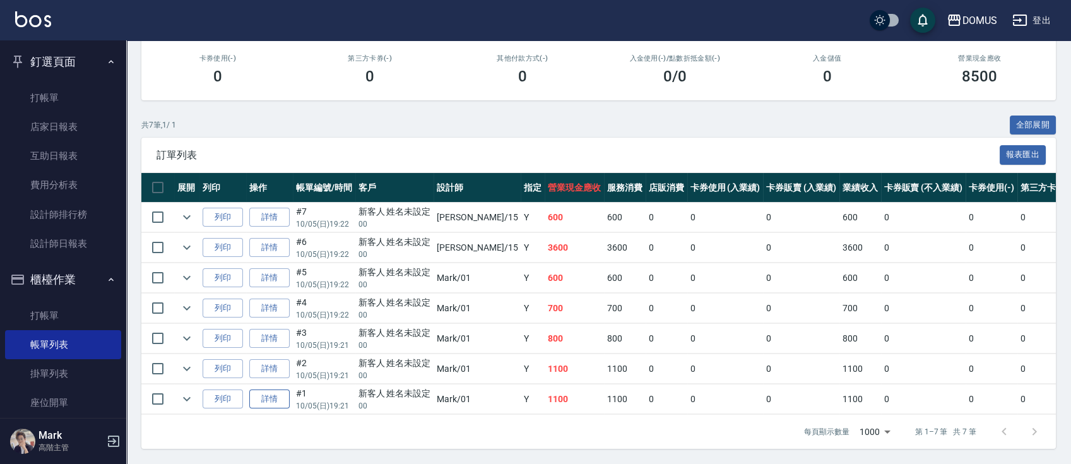
click at [283, 389] on link "詳情" at bounding box center [269, 399] width 40 height 20
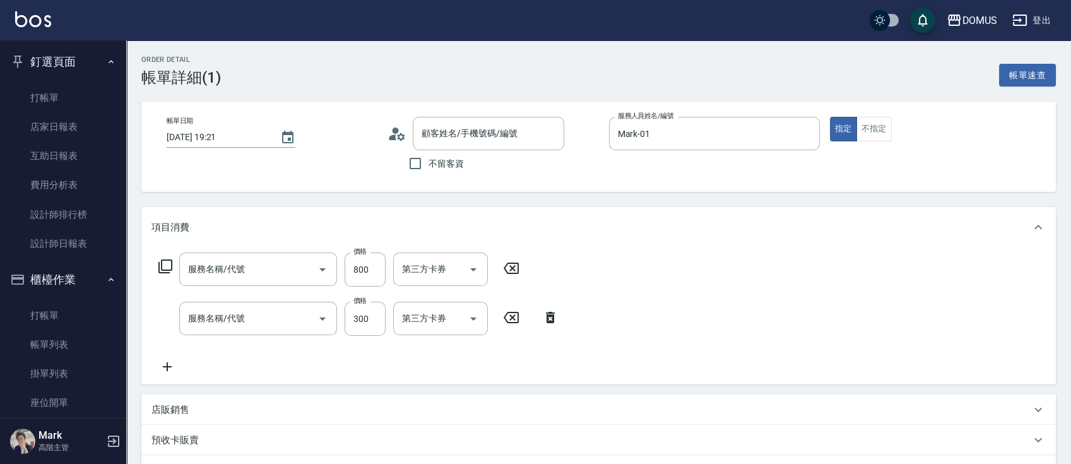
type input "[DATE] 19:21"
type input "Mark-01"
type input "110"
type input "剪髮(401)"
type input "健康洗髮(206)"
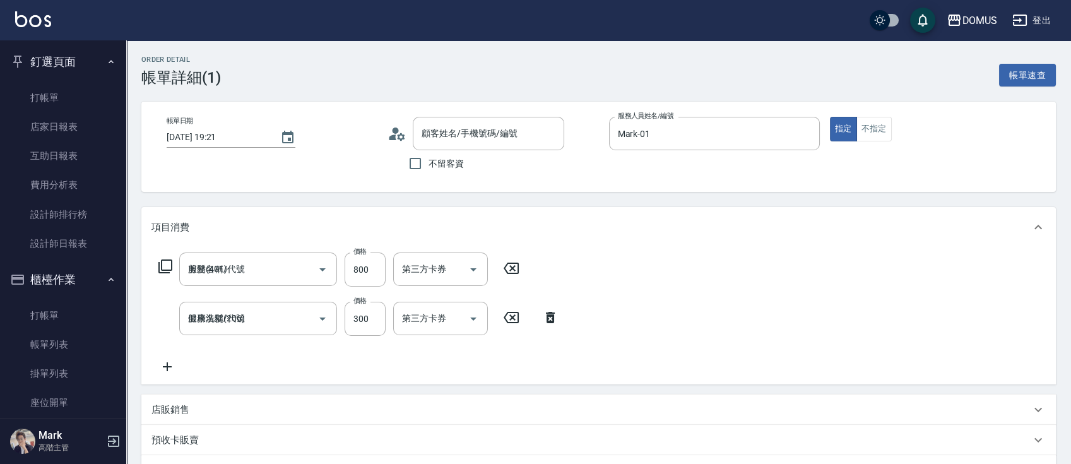
type input "新客人 姓名未設定/00/null"
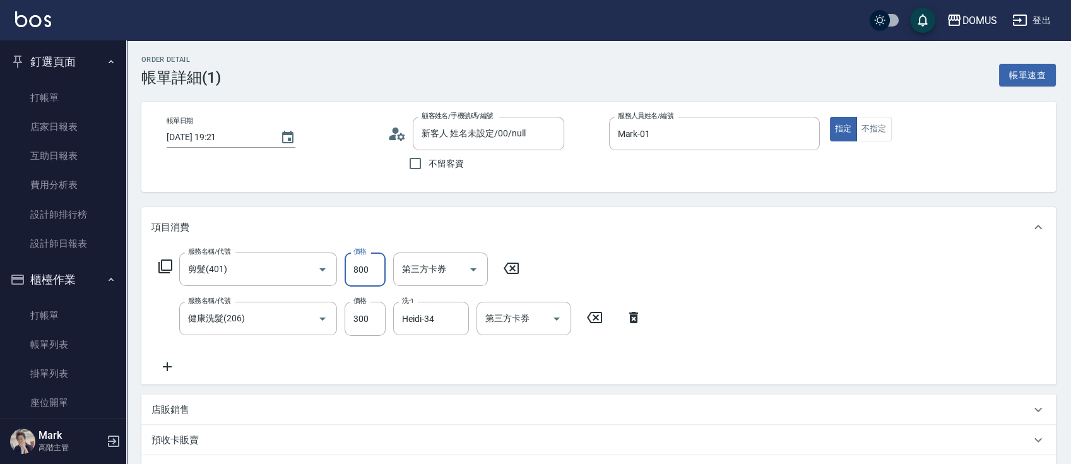
click at [370, 271] on input "800" at bounding box center [365, 269] width 41 height 34
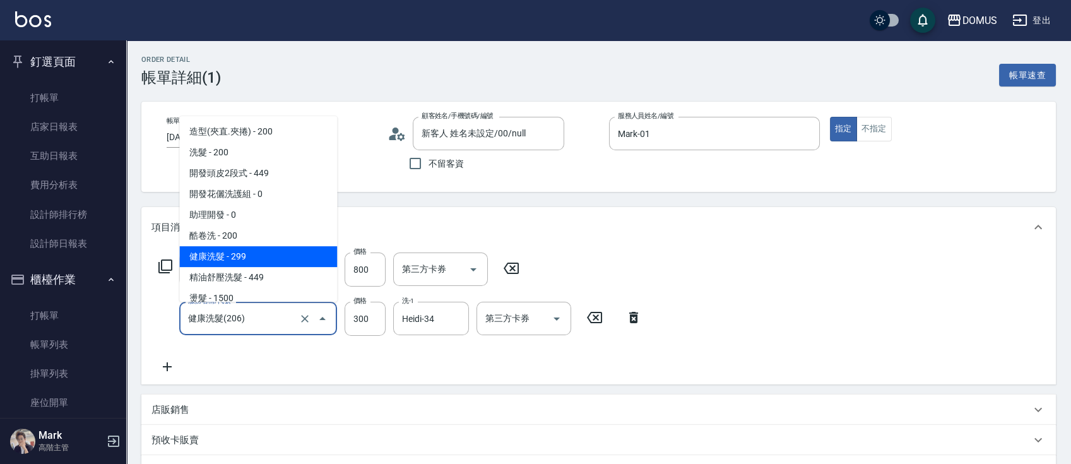
click at [259, 326] on input "健康洗髮(206)" at bounding box center [240, 318] width 111 height 22
type input "80"
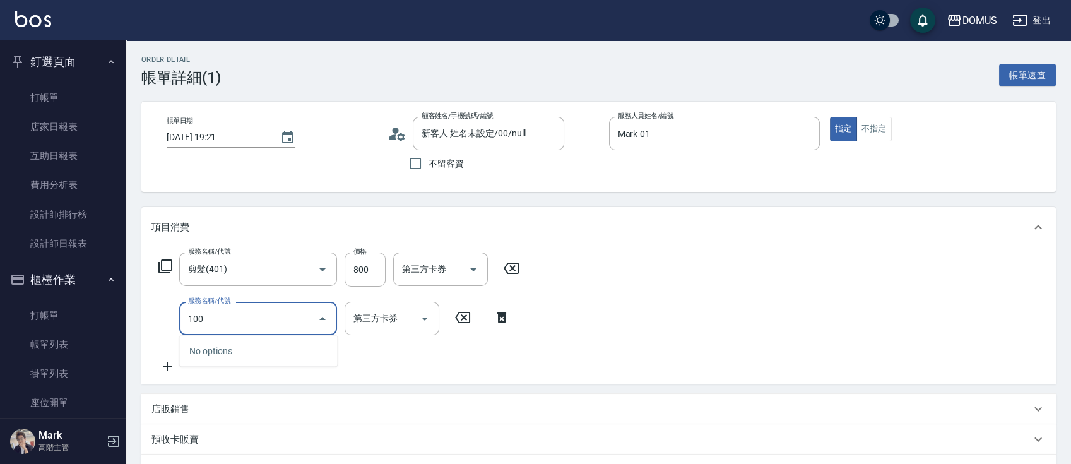
type input "1001"
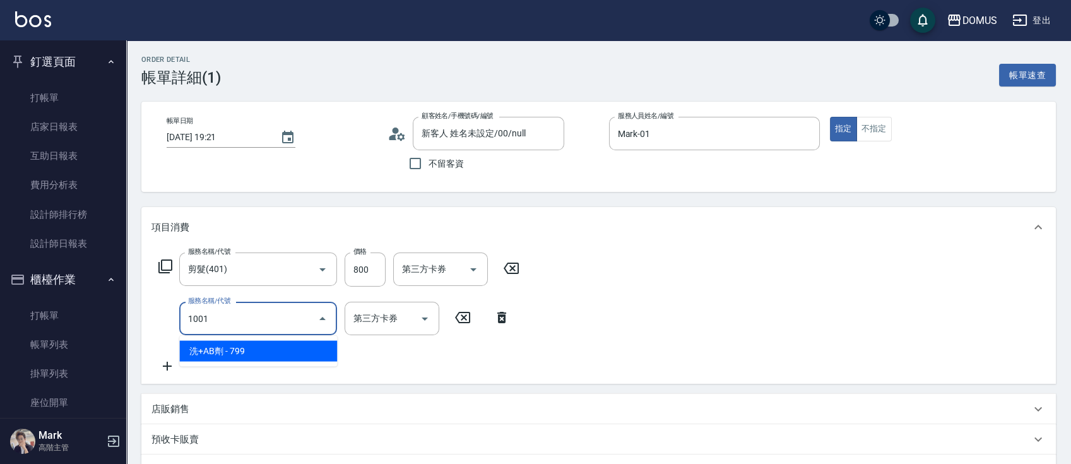
type input "150"
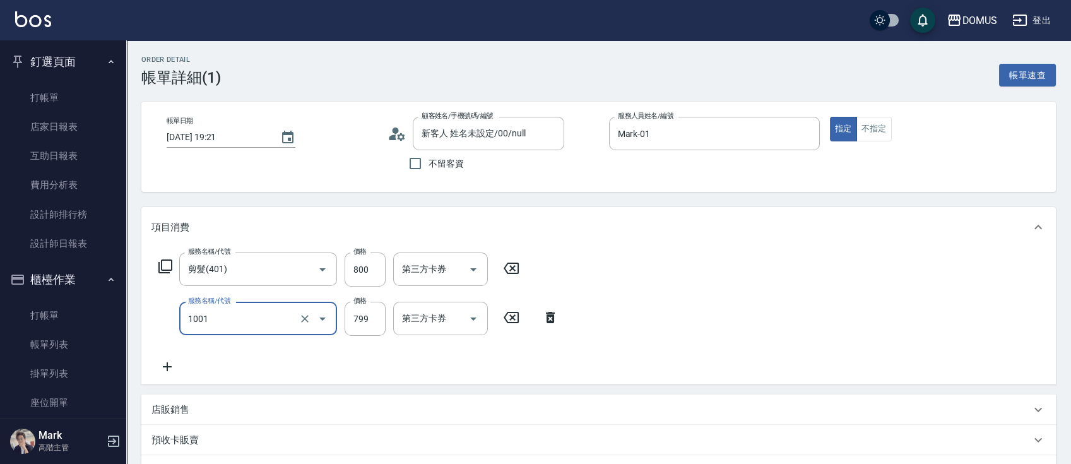
type input "洗+AB劑(1001)"
type input "80"
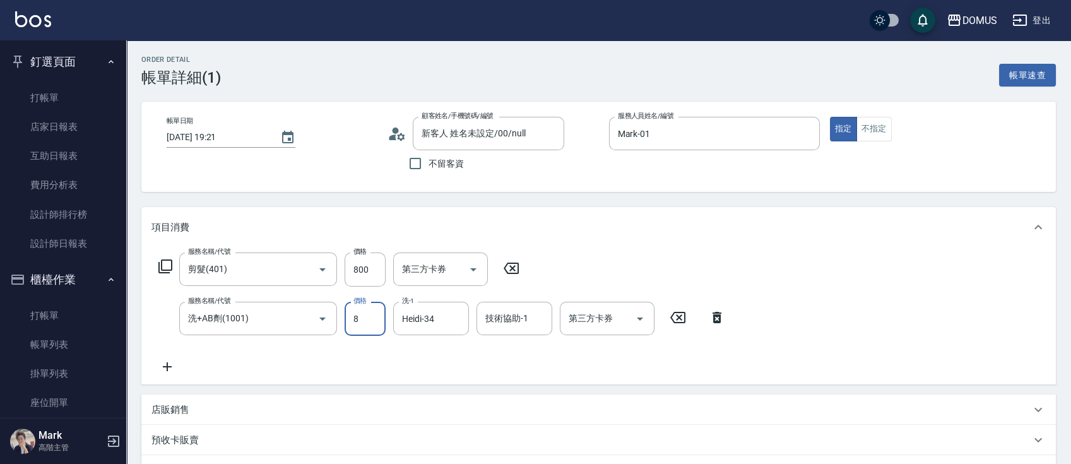
type input "80"
type input "160"
type input "800"
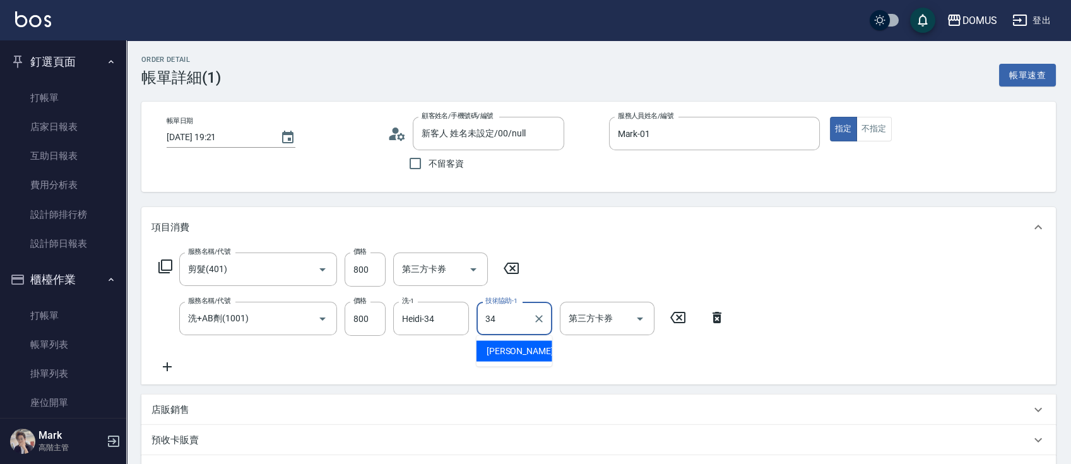
type input "Heidi-34"
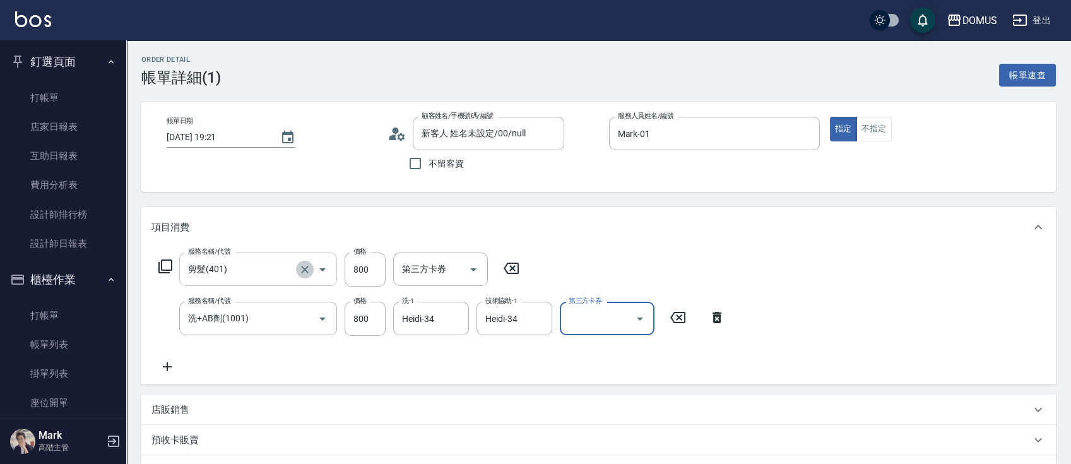
click at [303, 268] on icon "Clear" at bounding box center [304, 269] width 13 height 13
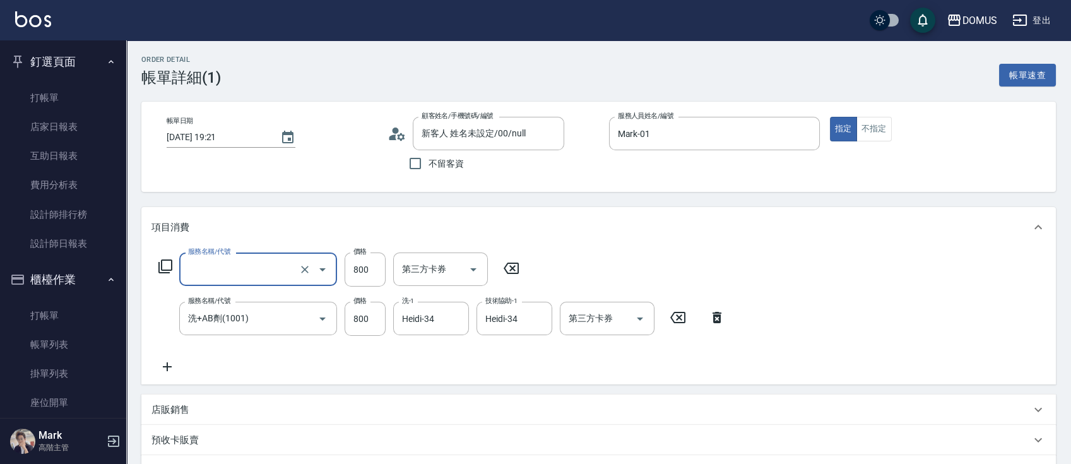
type input "4"
type input "80"
type input "4"
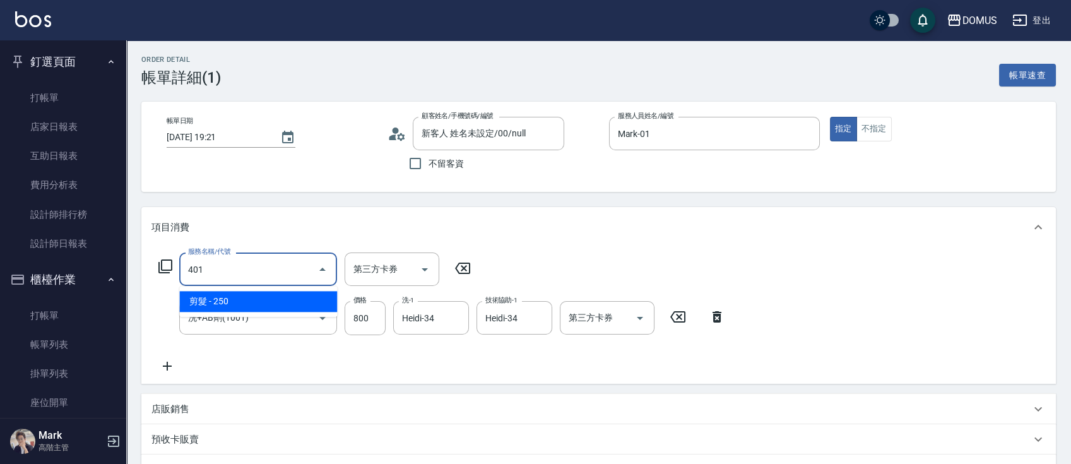
type input "401"
type input "100"
type input "剪髮(401)"
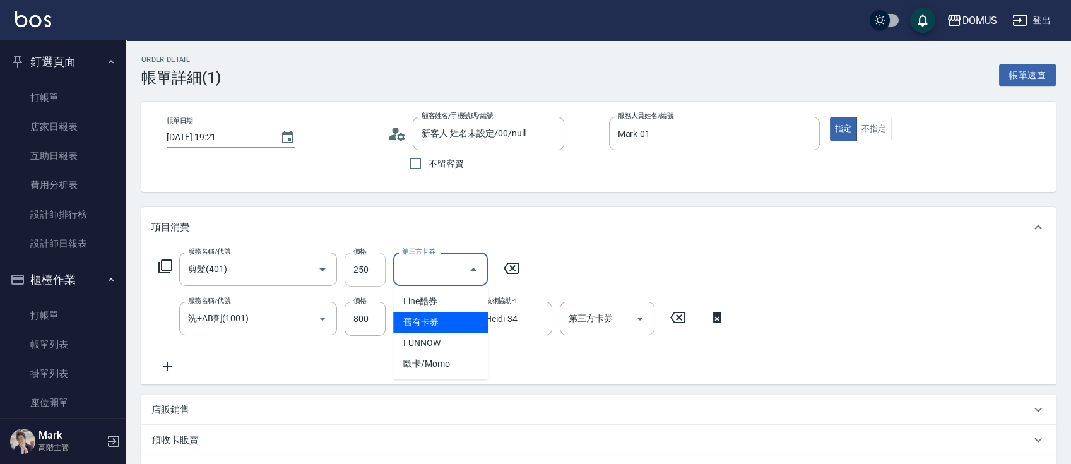
click at [375, 280] on input "250" at bounding box center [365, 269] width 41 height 34
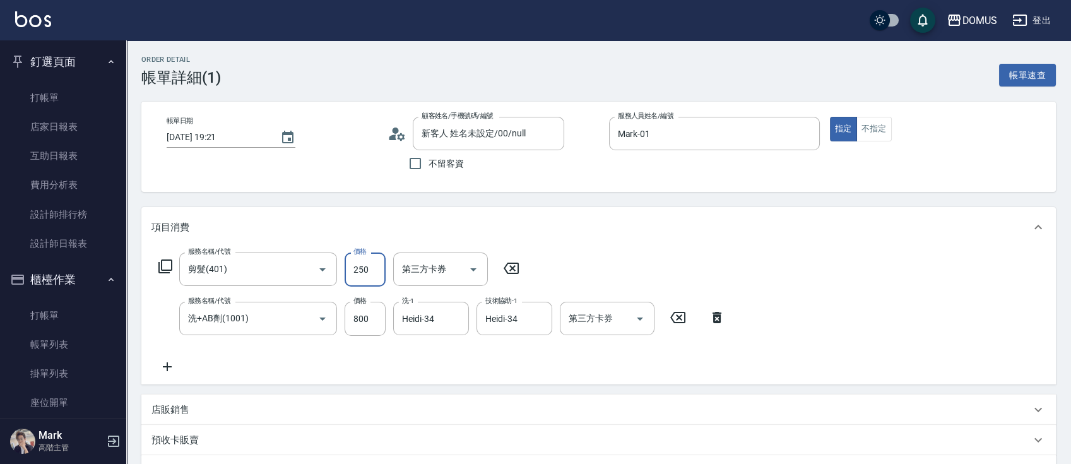
type input "80"
type input "30"
type input "110"
type input "300"
click at [560, 249] on div "服務名稱/代號 剪髮(401) 服務名稱/代號 價格 300 價格 第三方卡券 第三方卡券 服務名稱/代號 洗+AB劑(1001) 服務名稱/代號 價格 80…" at bounding box center [598, 315] width 914 height 137
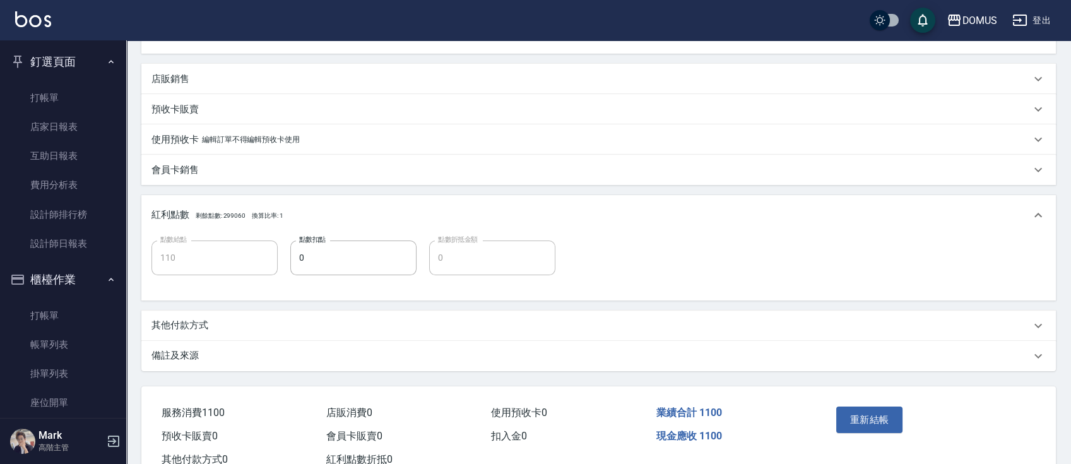
scroll to position [372, 0]
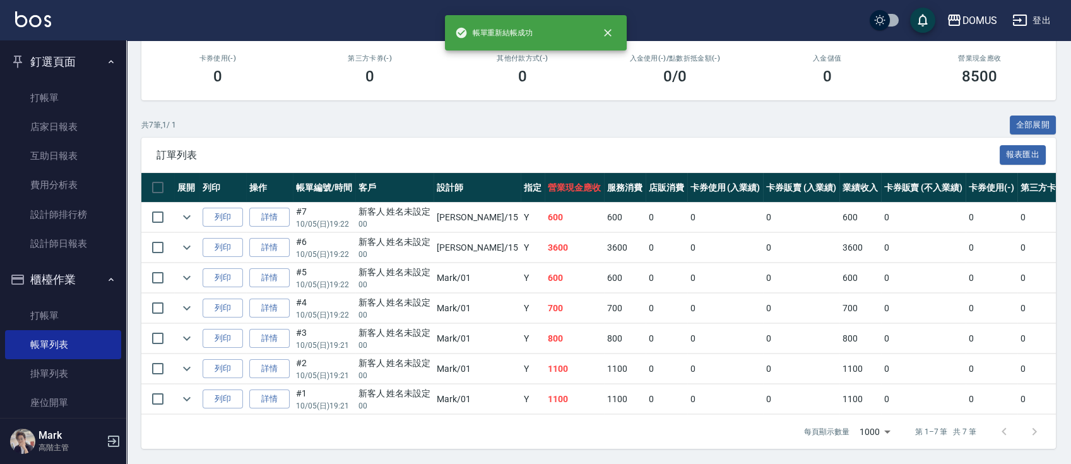
scroll to position [189, 0]
click at [281, 361] on link "詳情" at bounding box center [269, 369] width 40 height 20
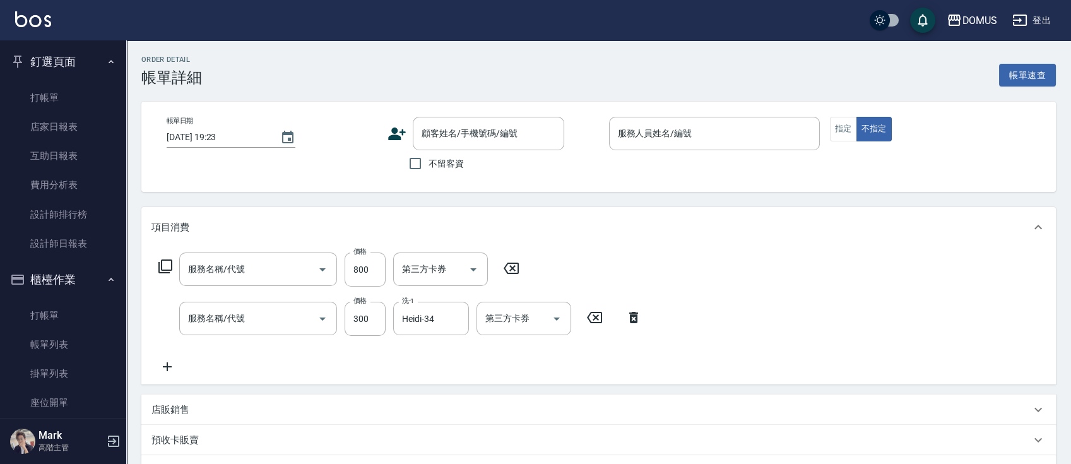
type input "[DATE] 19:21"
type input "Mark-01"
type input "110"
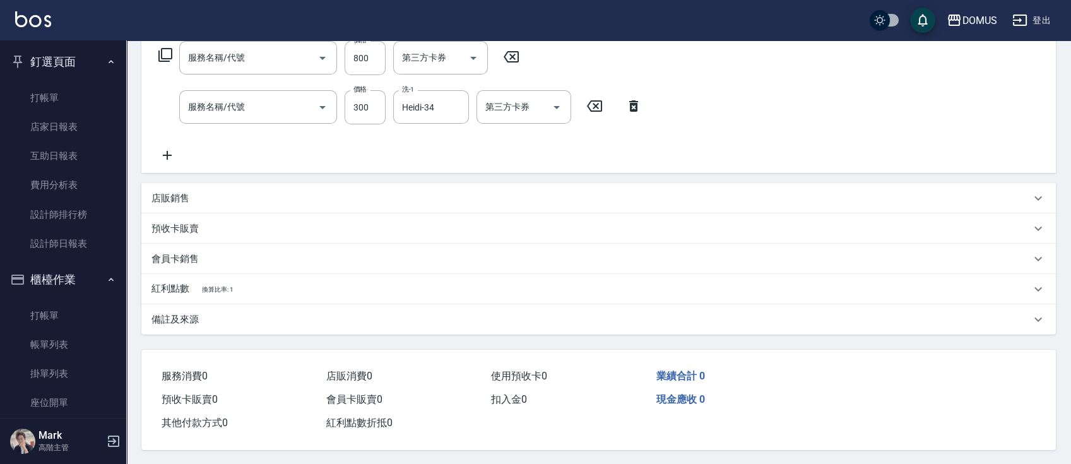
type input "剪髮(401)"
type input "健康洗髮(206)"
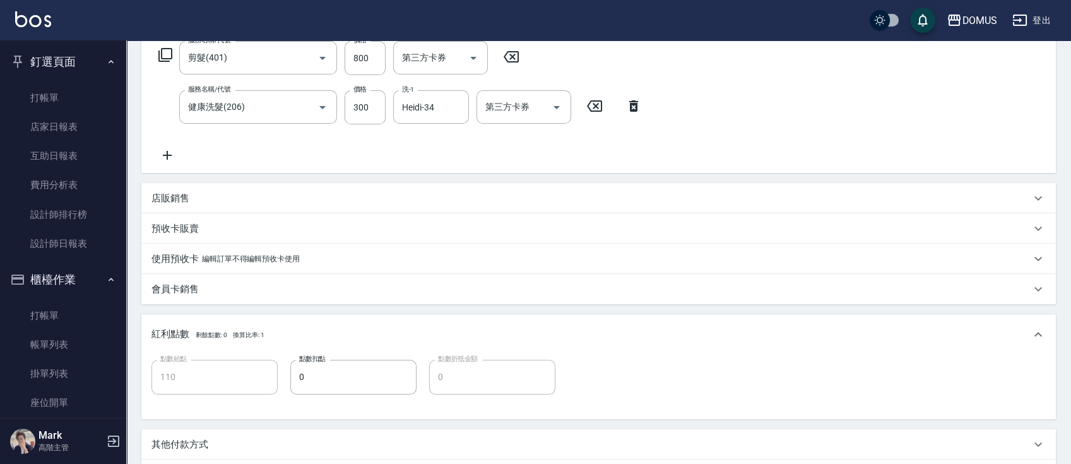
type input "新客人 姓名未設定/00/null"
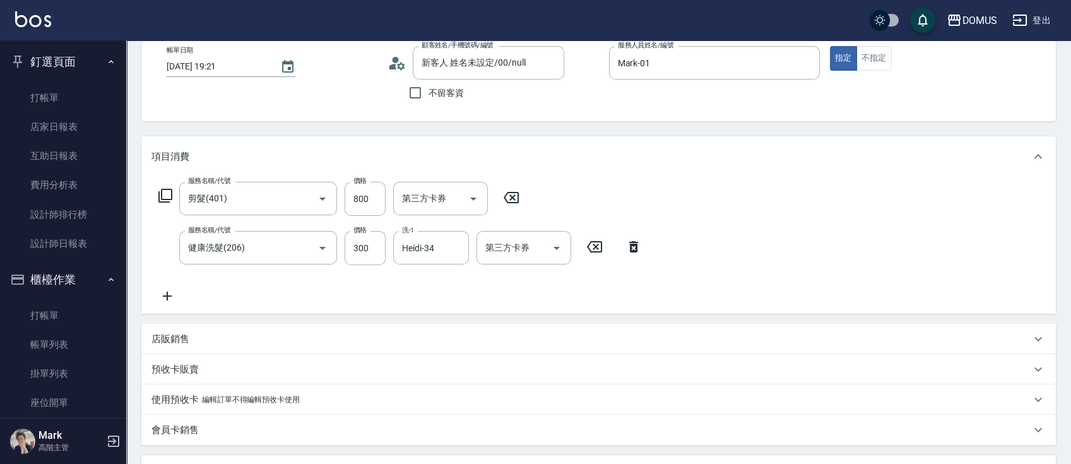
scroll to position [43, 0]
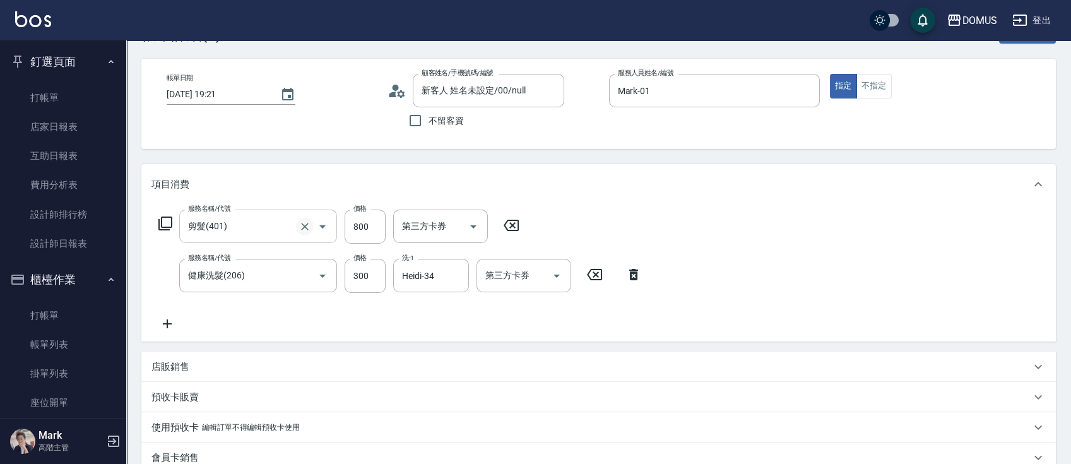
click at [307, 222] on icon "Clear" at bounding box center [304, 226] width 13 height 13
type input "30"
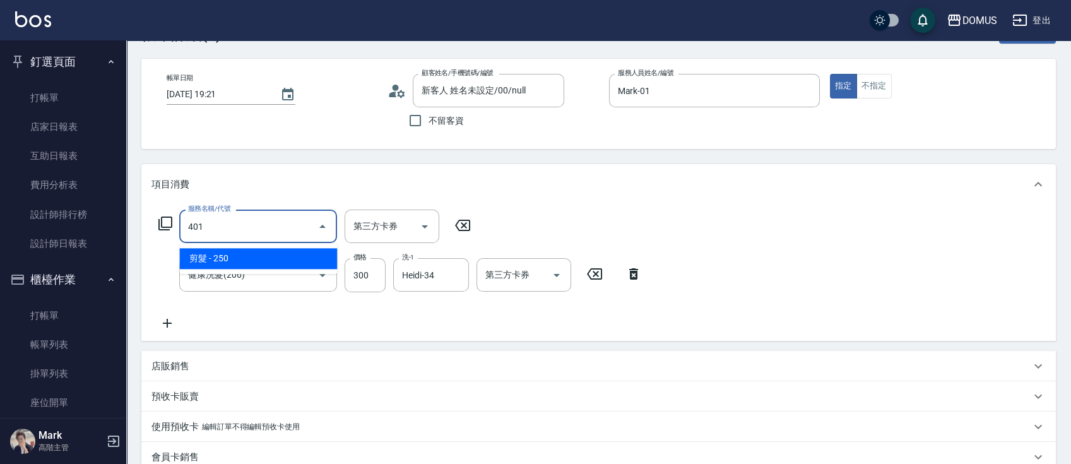
type input "401"
type input "50"
type input "剪髮(401)"
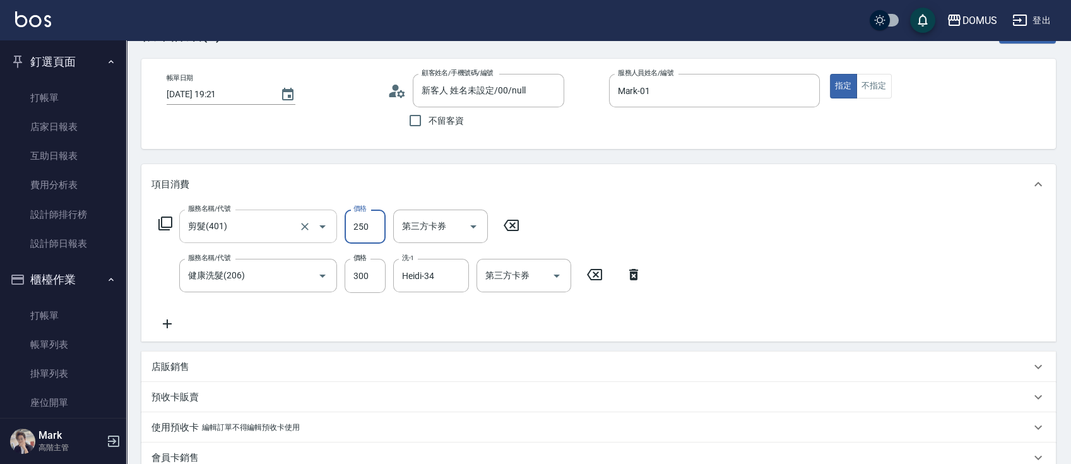
type input "30"
type input "60"
type input "300"
type input "30"
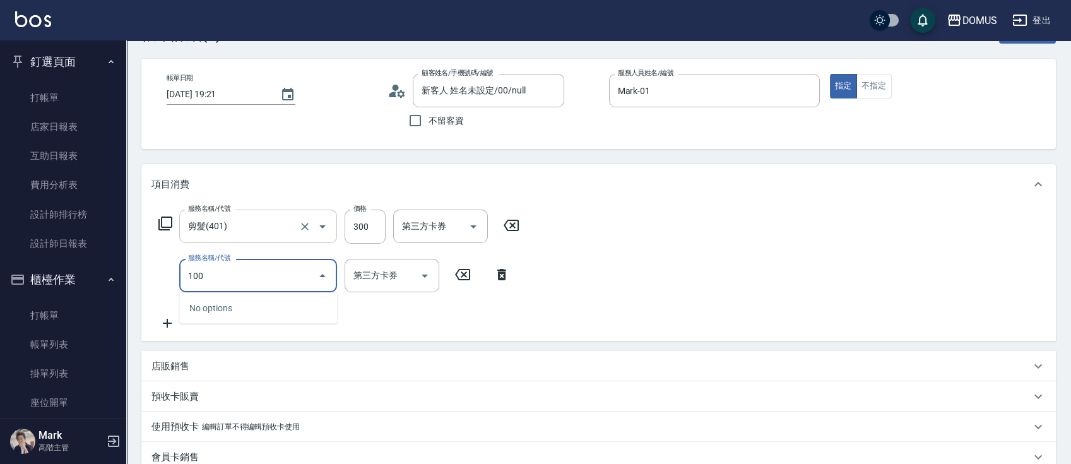
type input "1001"
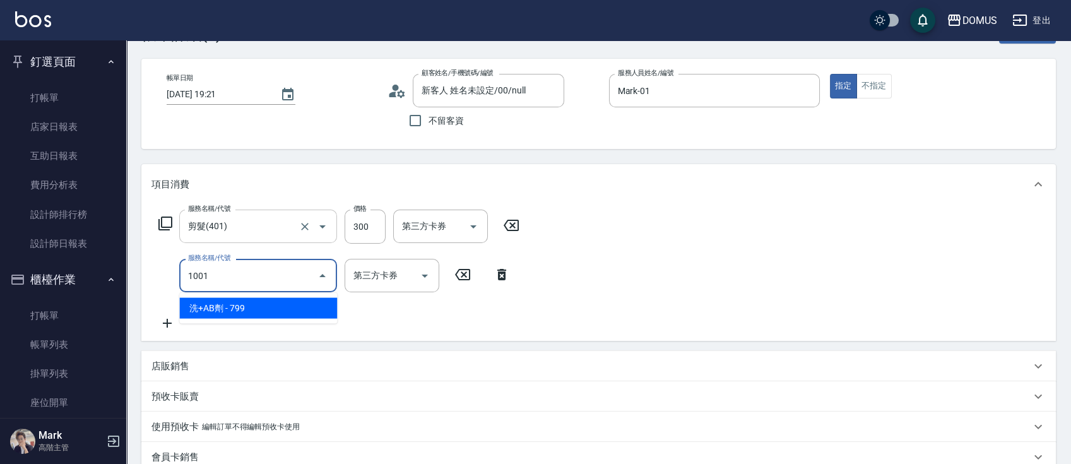
type input "100"
type input "洗+AB劑(1001)"
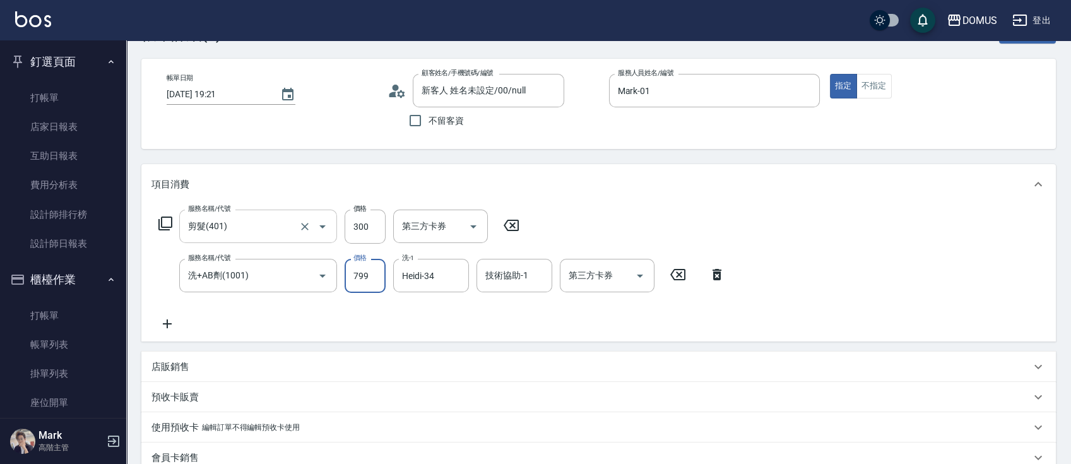
type input "30"
type input "80"
type input "110"
type input "800"
type input "Heidi-34"
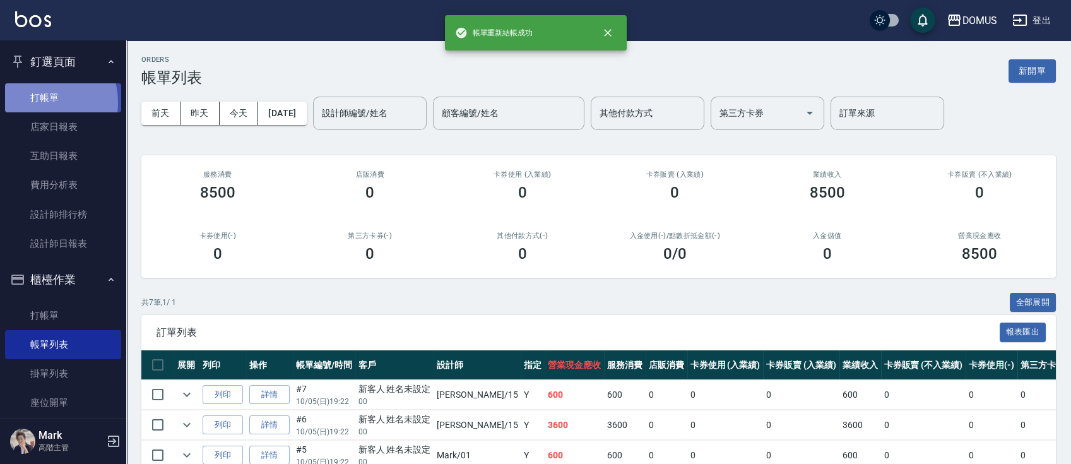
click at [35, 102] on link "打帳單" at bounding box center [63, 97] width 116 height 29
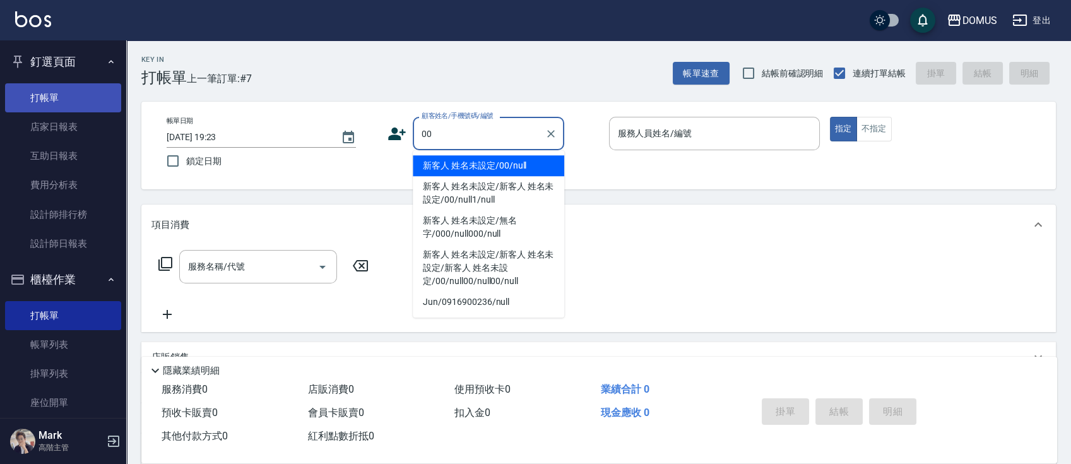
type input "00"
type input "1"
type input "新客人 姓名未設定/00/null"
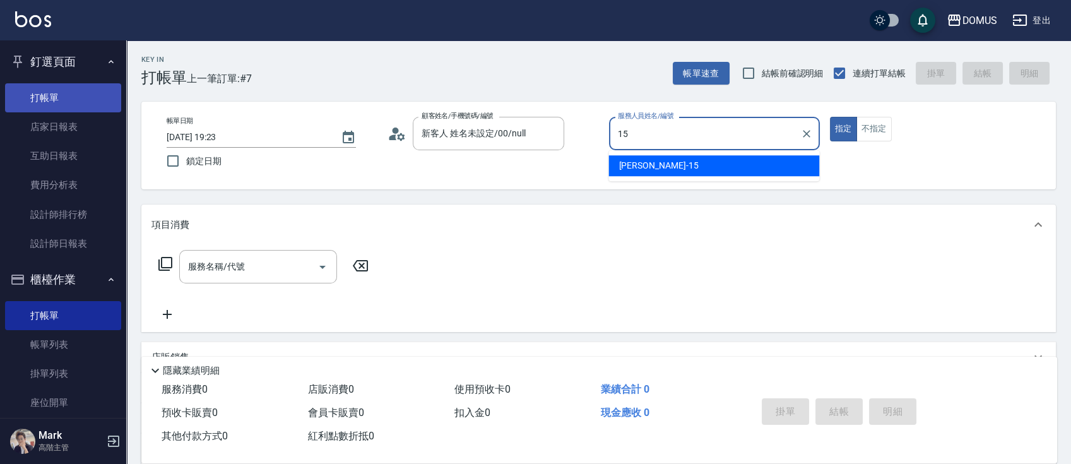
type input "[PERSON_NAME]-15"
type button "true"
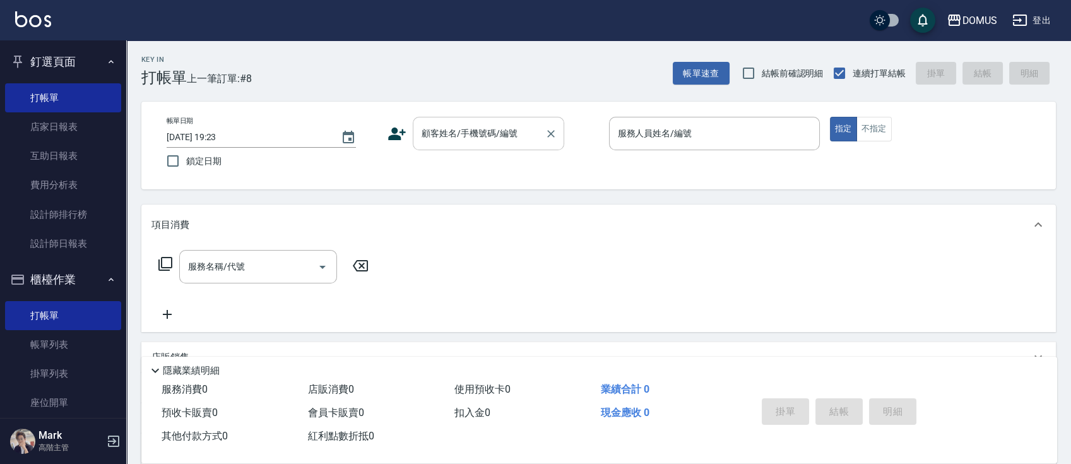
click at [429, 138] on input "顧客姓名/手機號碼/編號" at bounding box center [478, 133] width 121 height 22
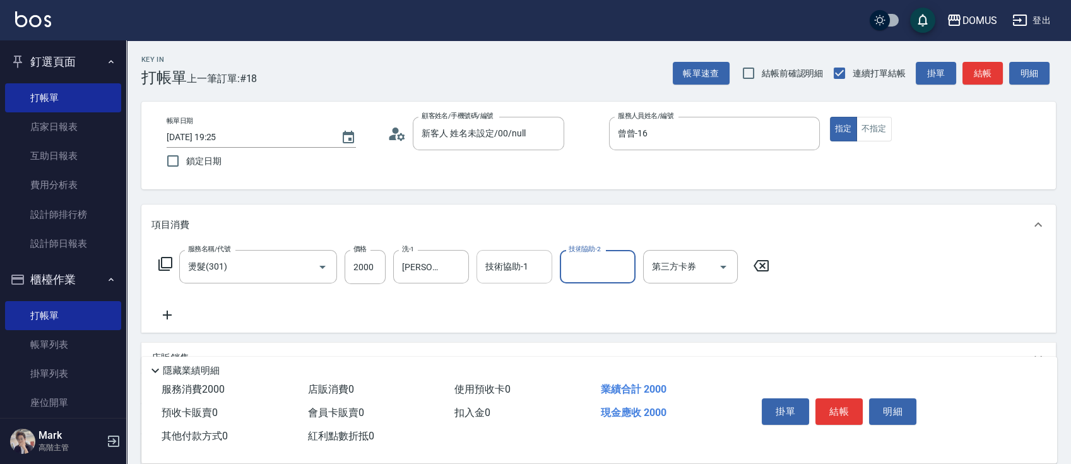
click at [508, 278] on div "技術協助-1" at bounding box center [514, 266] width 76 height 33
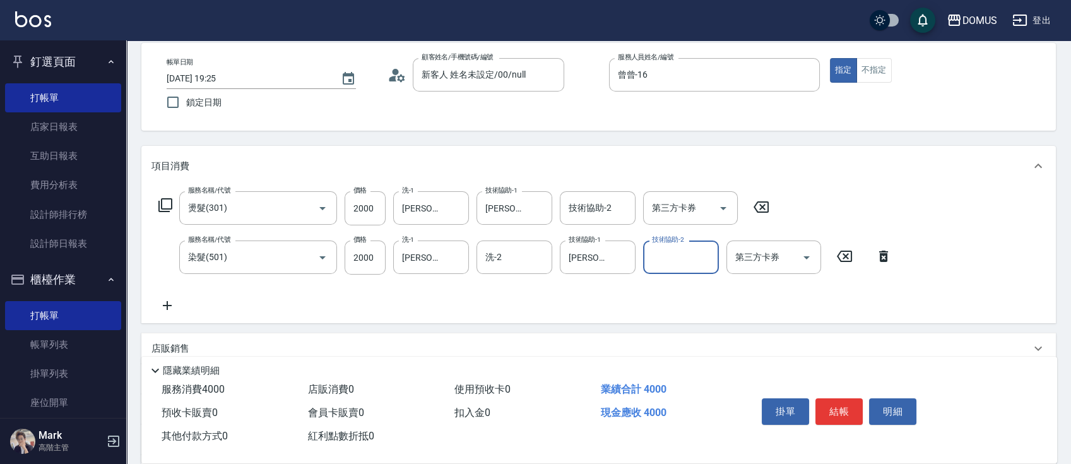
scroll to position [168, 0]
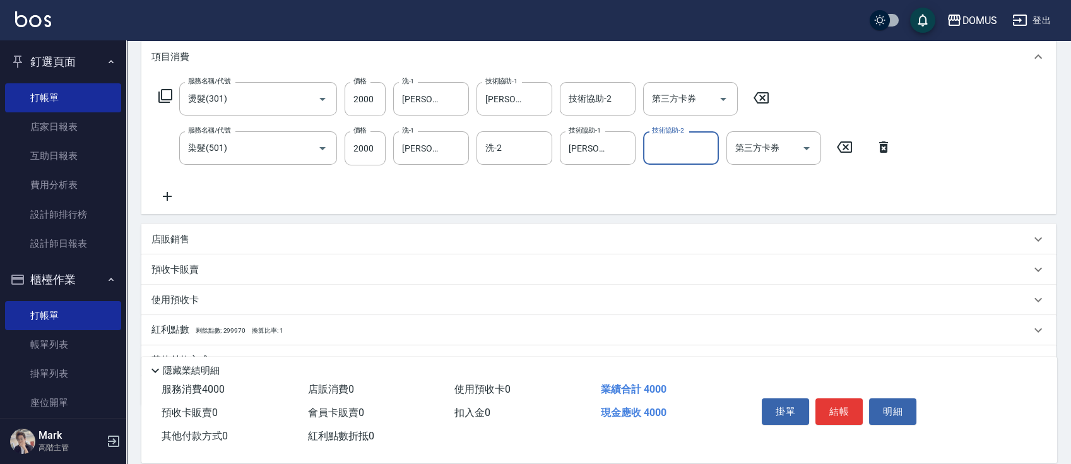
click at [546, 244] on div "店販銷售" at bounding box center [590, 239] width 879 height 13
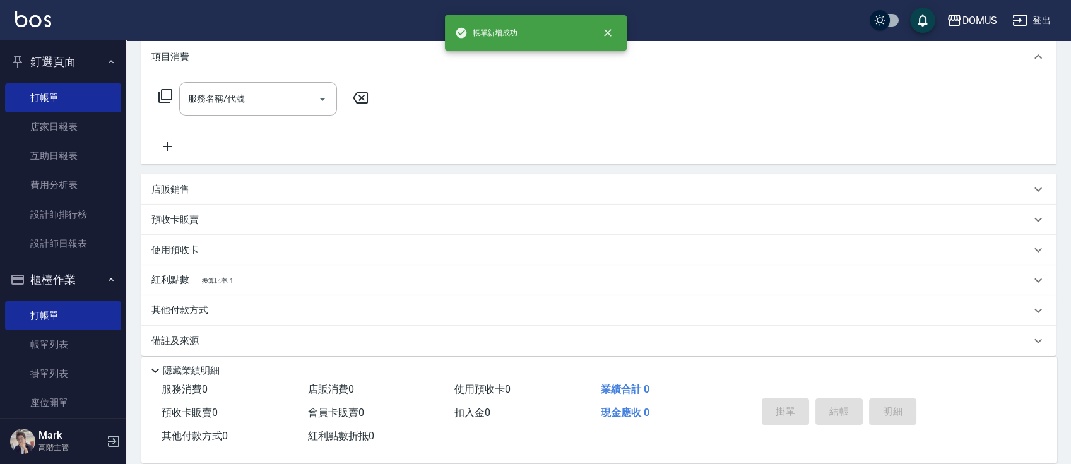
scroll to position [0, 0]
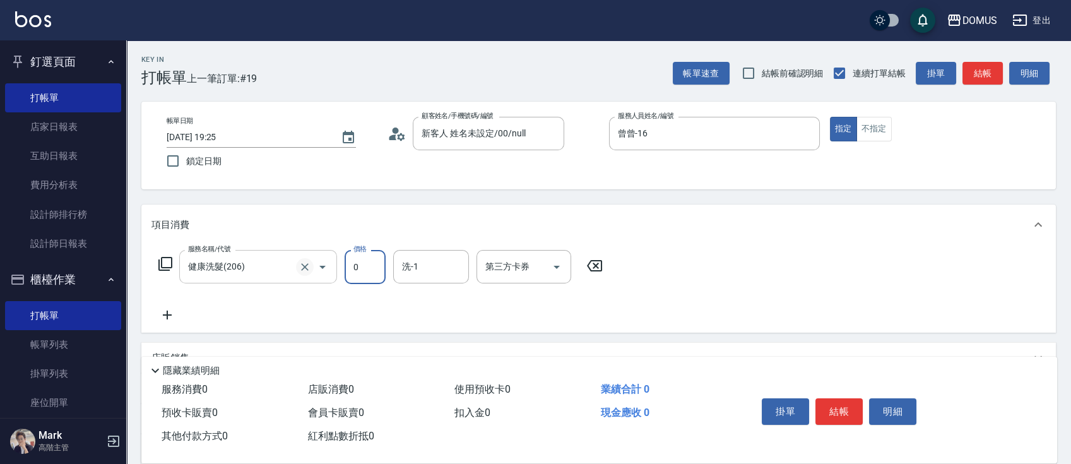
click at [307, 268] on icon "Clear" at bounding box center [304, 267] width 13 height 13
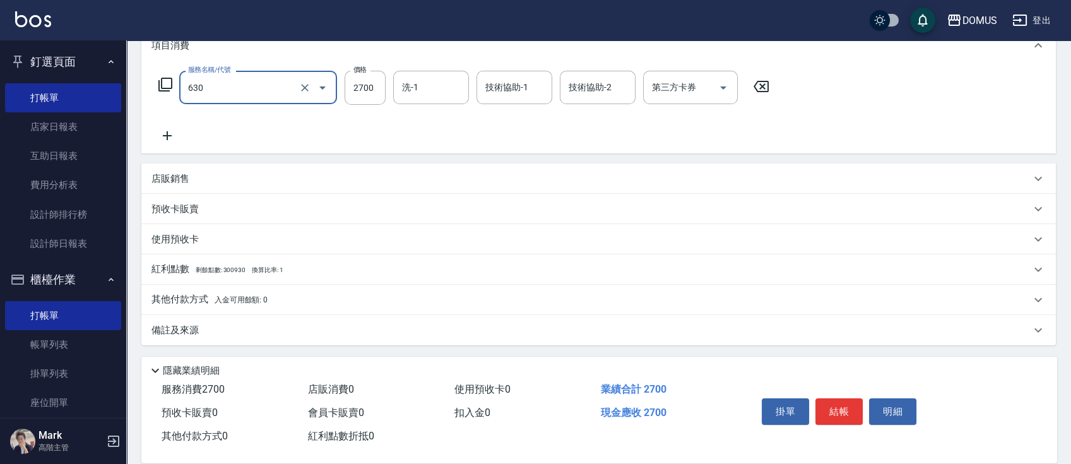
scroll to position [180, 0]
click at [339, 317] on div "備註及來源" at bounding box center [598, 329] width 914 height 30
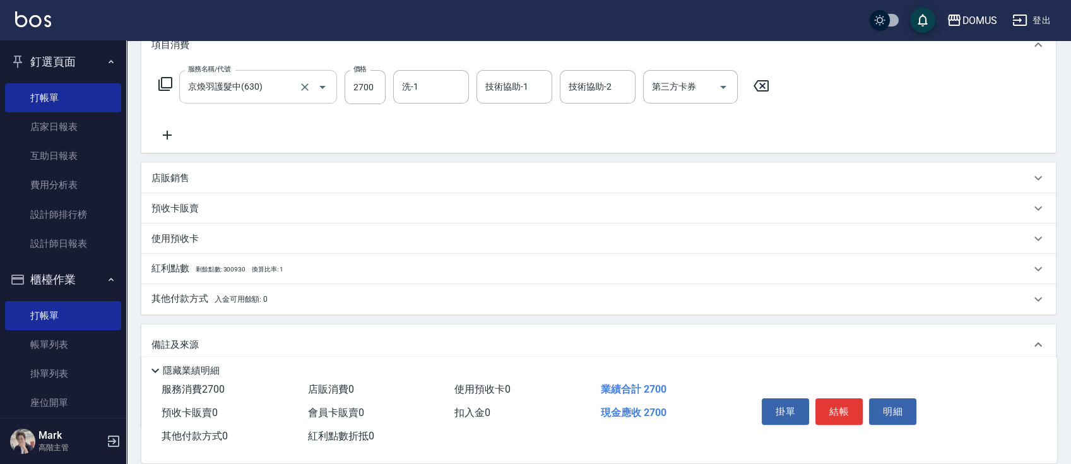
scroll to position [264, 0]
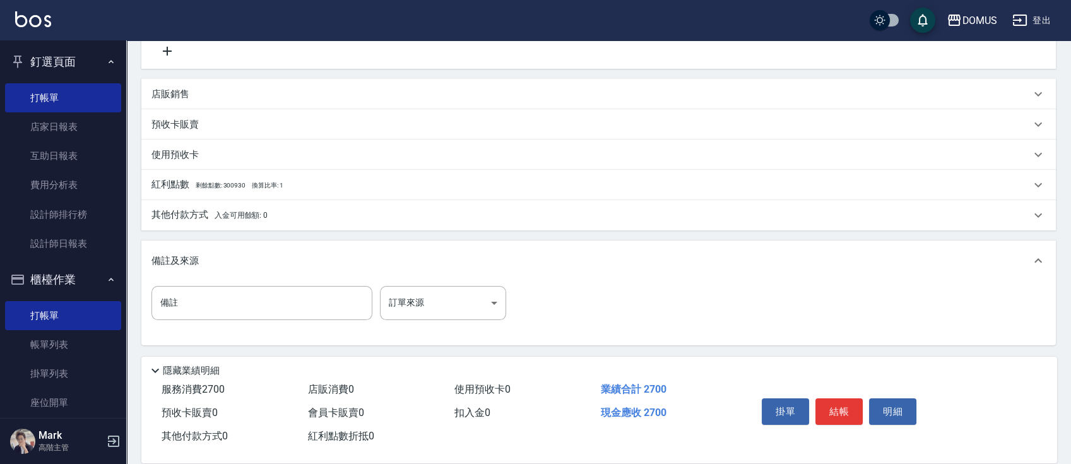
click at [237, 211] on span "入金可用餘額: 0" at bounding box center [242, 215] width 54 height 9
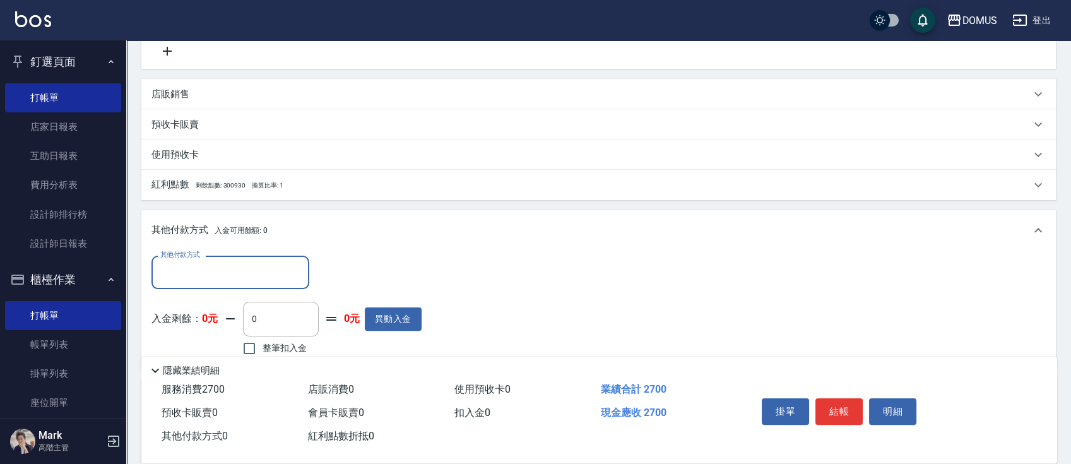
scroll to position [0, 0]
click at [220, 253] on div "其他付款方式 其他付款方式 入金剩餘： 0元 0 ​ 整筆扣入金 0元 異動入金" at bounding box center [598, 310] width 914 height 118
click at [215, 269] on input "其他付款方式" at bounding box center [230, 272] width 146 height 22
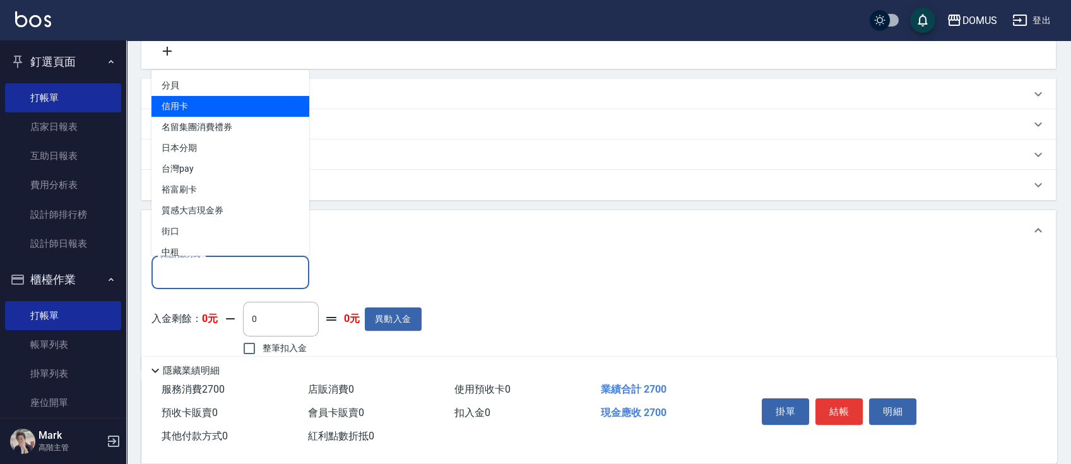
click at [198, 105] on span "信用卡" at bounding box center [230, 106] width 158 height 21
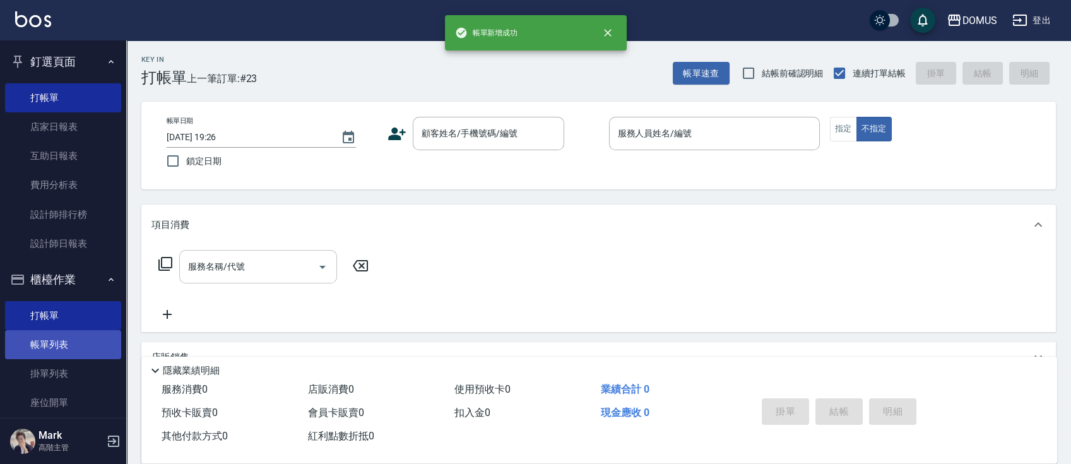
click at [72, 343] on link "帳單列表" at bounding box center [63, 344] width 116 height 29
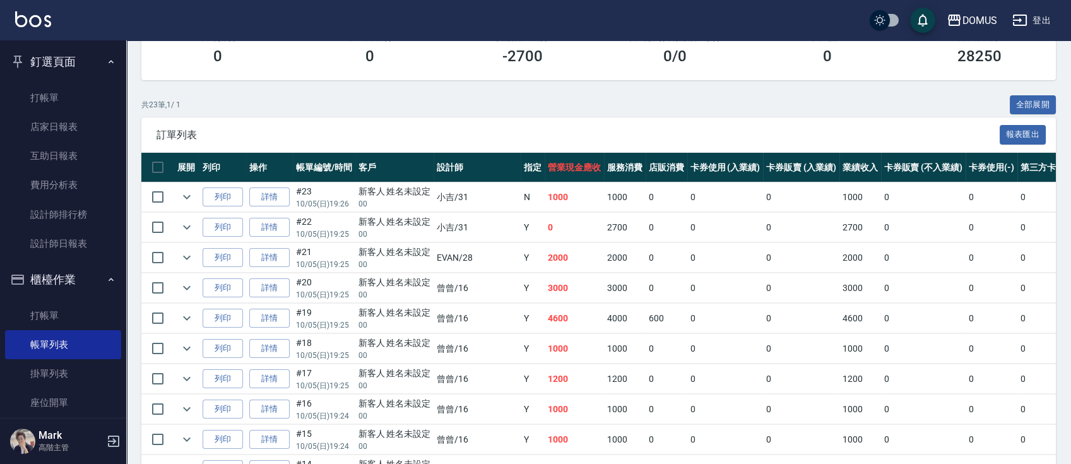
scroll to position [167, 0]
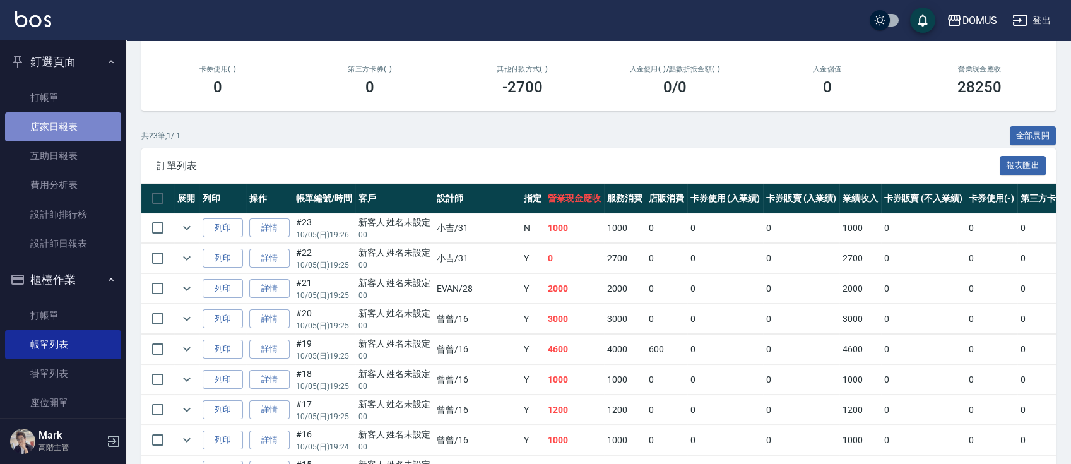
click at [88, 130] on link "店家日報表" at bounding box center [63, 126] width 116 height 29
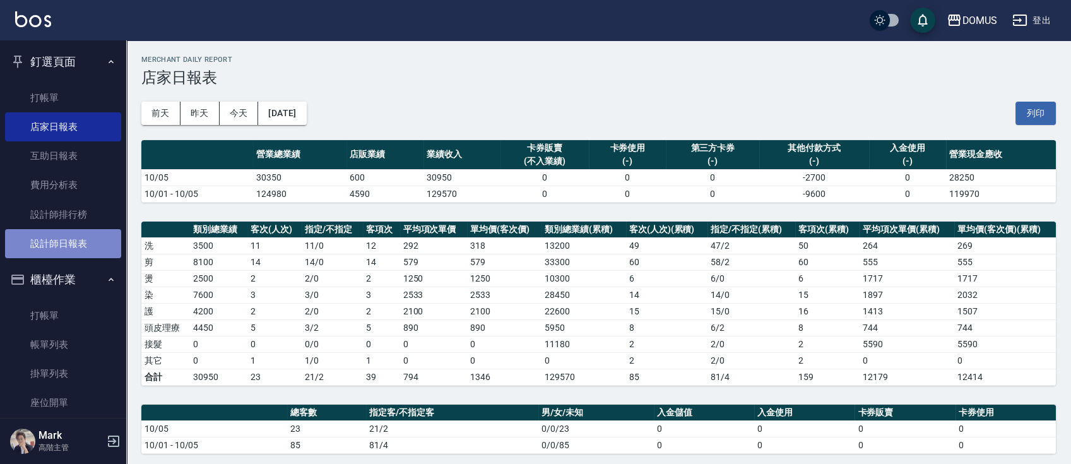
click at [74, 240] on link "設計師日報表" at bounding box center [63, 243] width 116 height 29
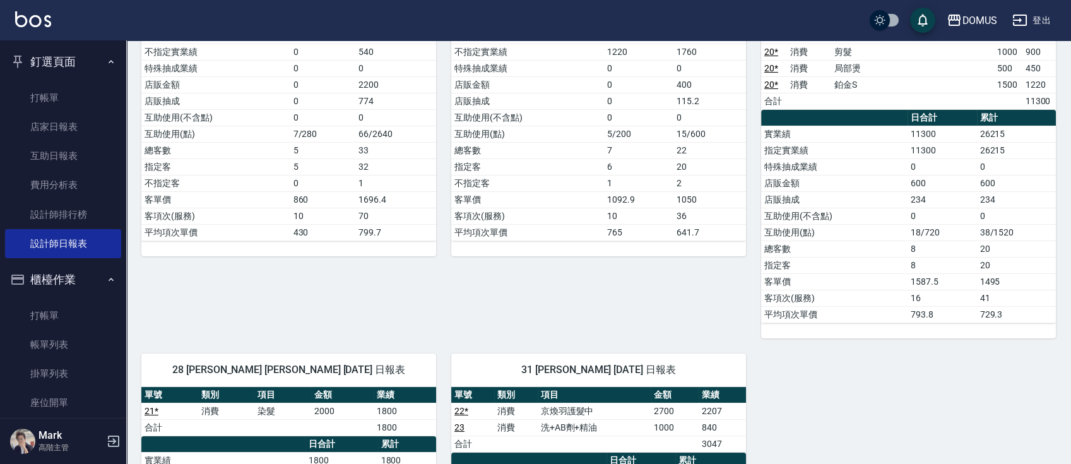
scroll to position [589, 0]
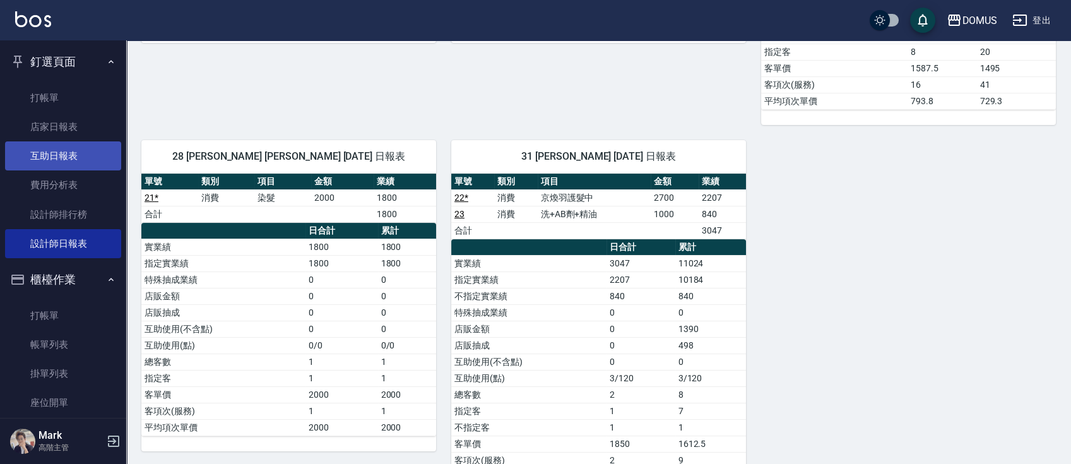
click at [69, 163] on link "互助日報表" at bounding box center [63, 155] width 116 height 29
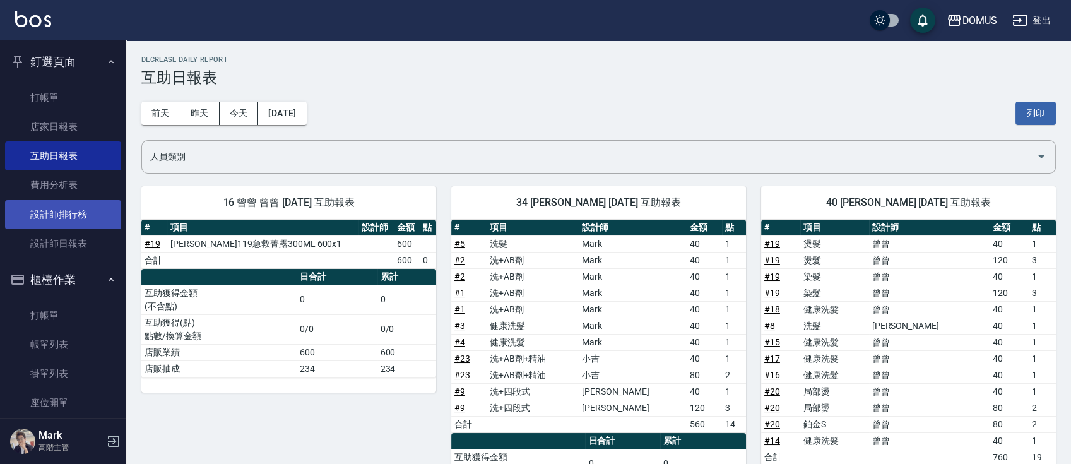
click at [61, 220] on link "設計師排行榜" at bounding box center [63, 214] width 116 height 29
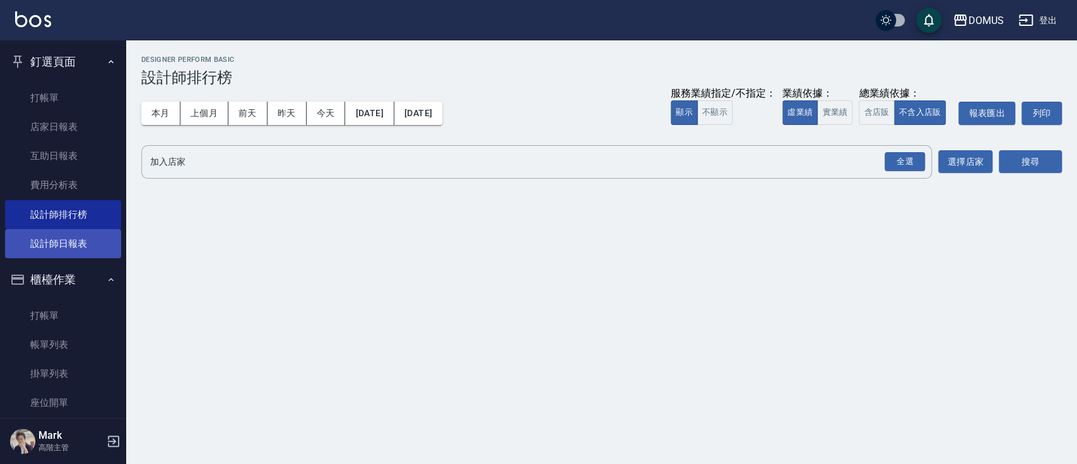
click at [61, 237] on link "設計師日報表" at bounding box center [63, 243] width 116 height 29
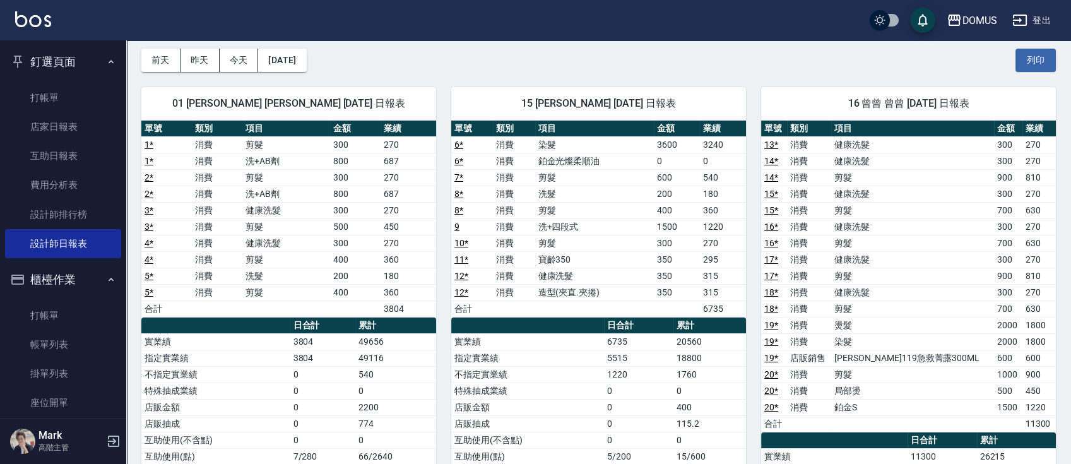
scroll to position [168, 0]
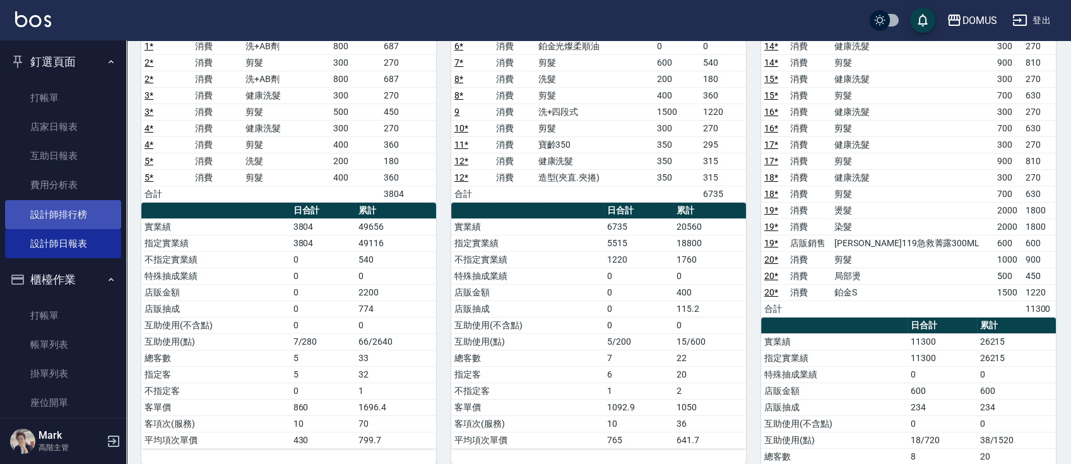
click at [83, 206] on link "設計師排行榜" at bounding box center [63, 214] width 116 height 29
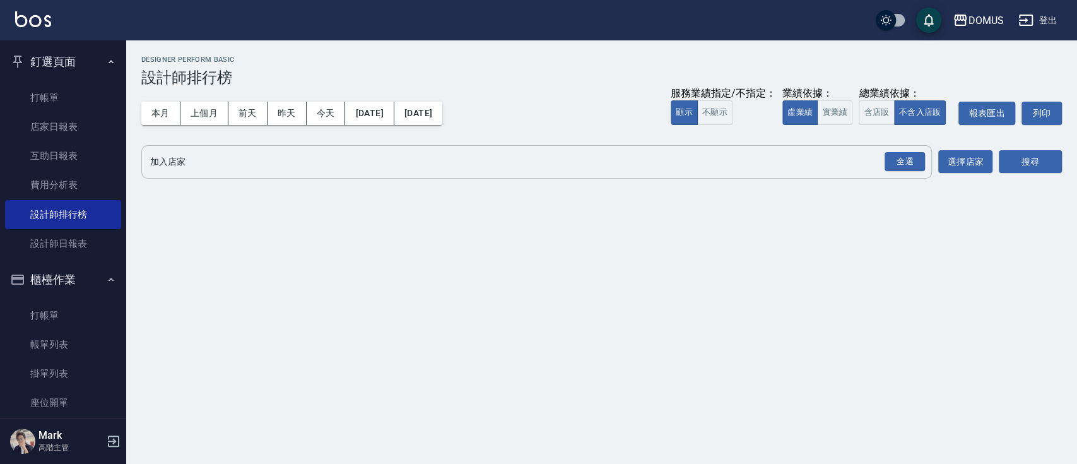
click at [841, 170] on input "加入店家" at bounding box center [527, 162] width 760 height 22
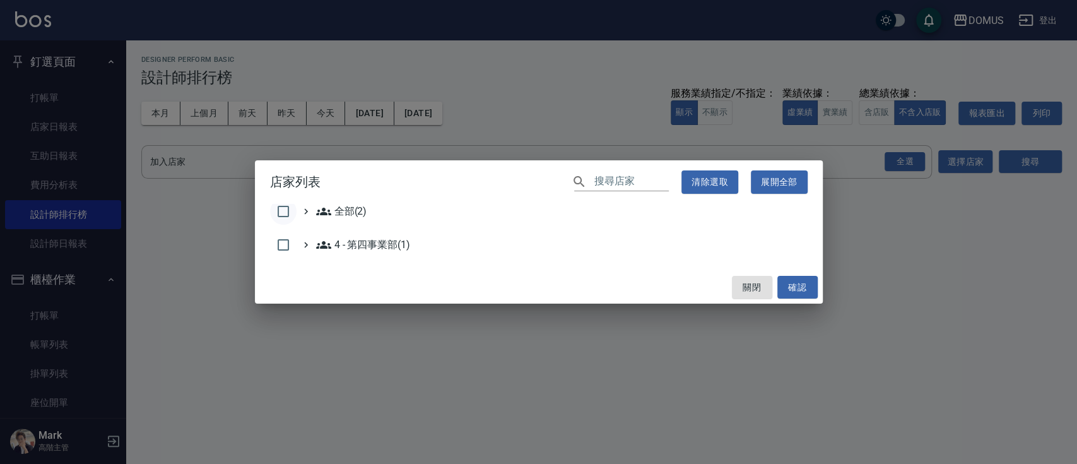
click at [283, 218] on input "checkbox" at bounding box center [283, 211] width 27 height 27
click at [796, 290] on button "確認" at bounding box center [797, 287] width 40 height 23
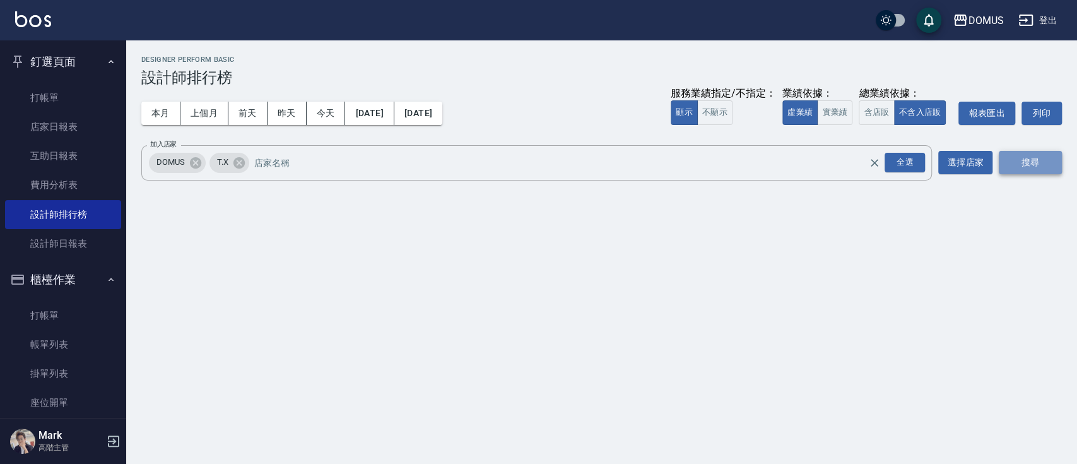
click at [1040, 167] on button "搜尋" at bounding box center [1030, 162] width 63 height 23
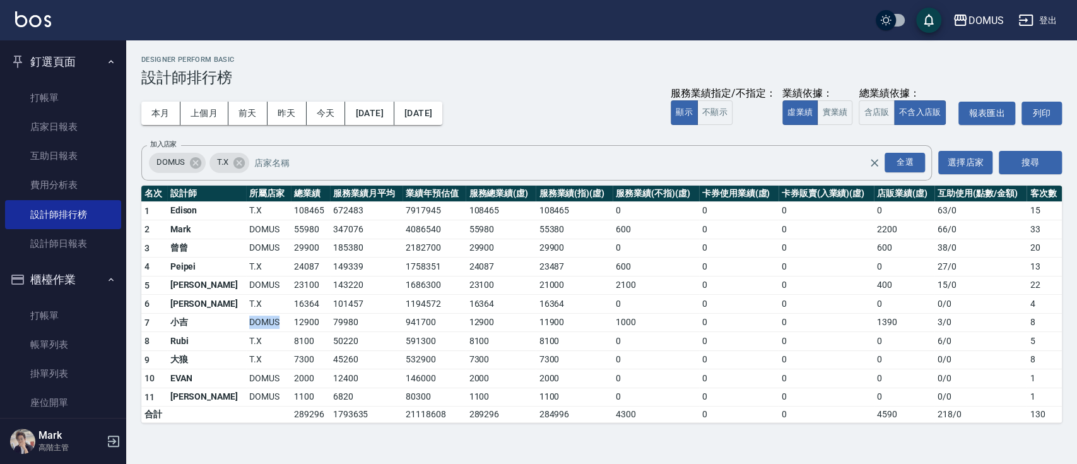
drag, startPoint x: 237, startPoint y: 319, endPoint x: 204, endPoint y: 323, distance: 33.0
click at [246, 323] on td "DOMUS" at bounding box center [268, 322] width 45 height 19
click at [246, 332] on td "T.X" at bounding box center [268, 341] width 45 height 19
drag, startPoint x: 237, startPoint y: 322, endPoint x: 206, endPoint y: 328, distance: 31.6
click at [246, 328] on td "DOMUS" at bounding box center [268, 322] width 45 height 19
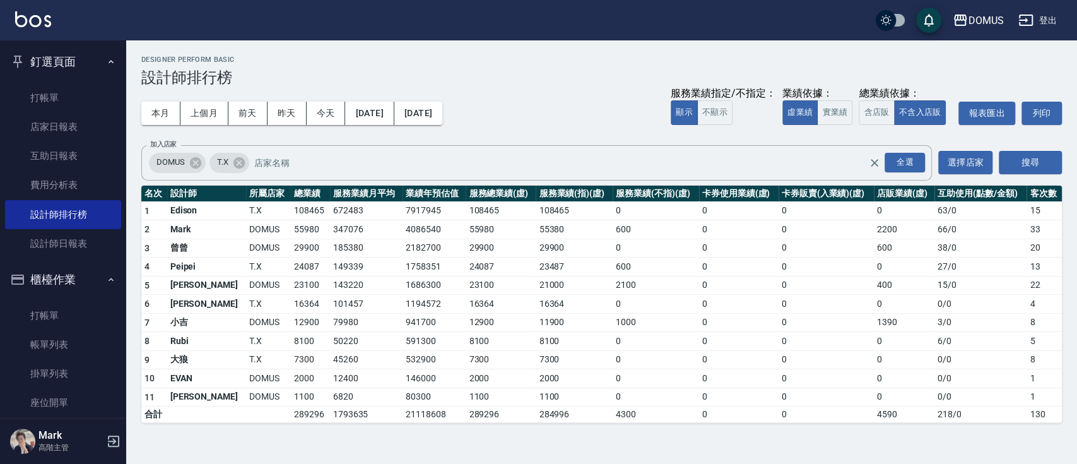
click at [246, 313] on td "DOMUS" at bounding box center [268, 322] width 45 height 19
drag, startPoint x: 66, startPoint y: 130, endPoint x: 71, endPoint y: 139, distance: 10.4
click at [66, 131] on link "店家日報表" at bounding box center [63, 126] width 116 height 29
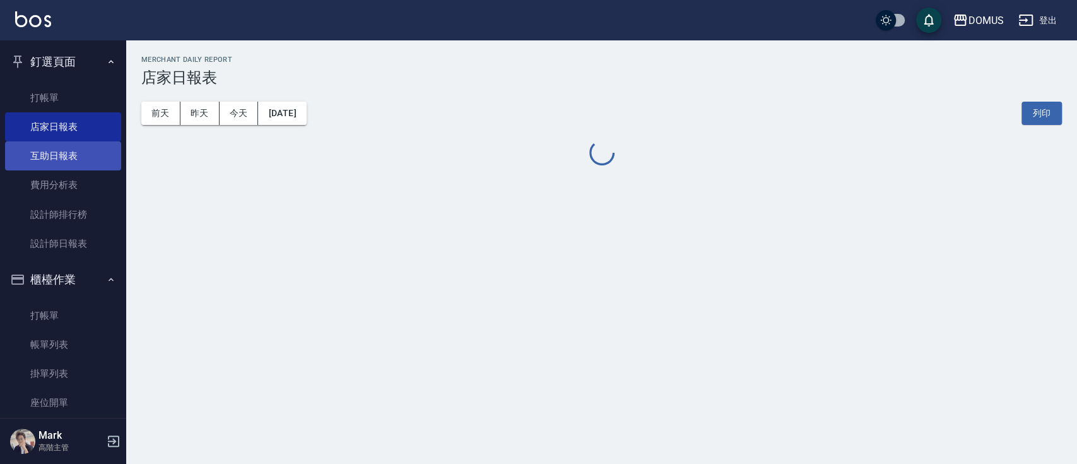
click at [72, 157] on link "互助日報表" at bounding box center [63, 155] width 116 height 29
